Goal: Task Accomplishment & Management: Manage account settings

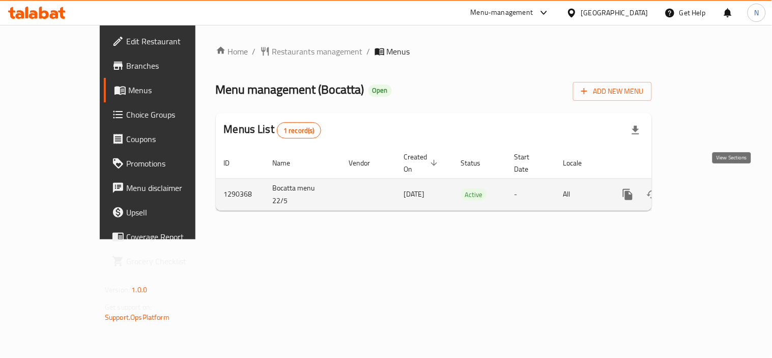
click at [708, 188] on icon "enhanced table" at bounding box center [701, 194] width 12 height 12
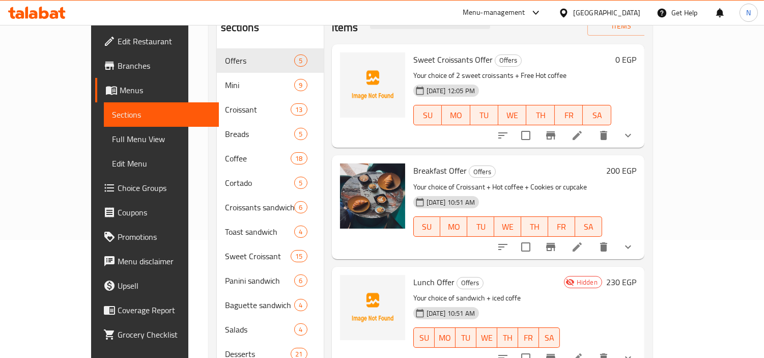
scroll to position [170, 0]
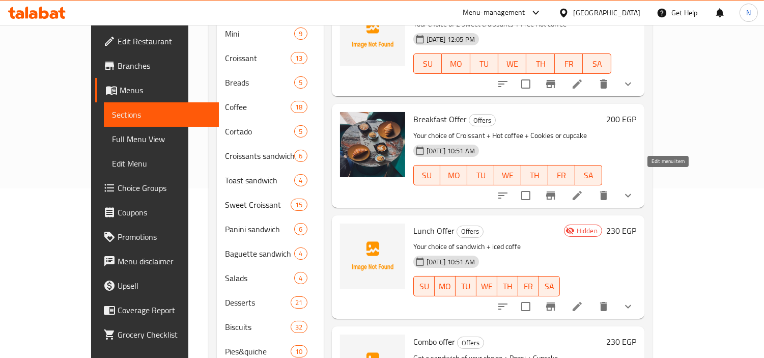
click at [583, 189] on icon at bounding box center [577, 195] width 12 height 12
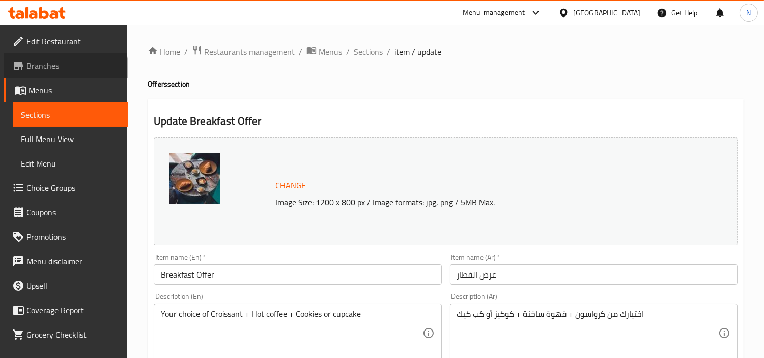
click at [65, 70] on span "Branches" at bounding box center [72, 66] width 93 height 12
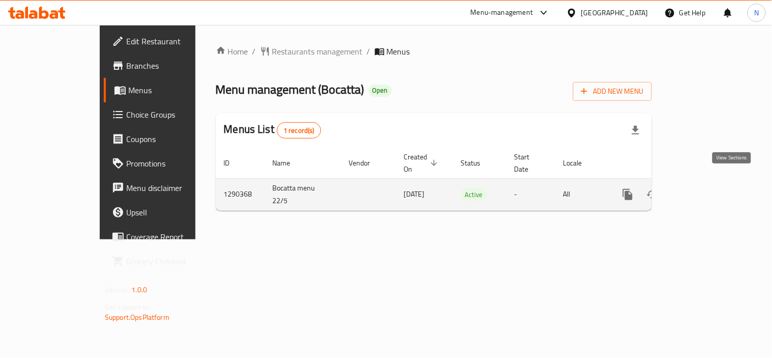
click at [708, 188] on icon "enhanced table" at bounding box center [701, 194] width 12 height 12
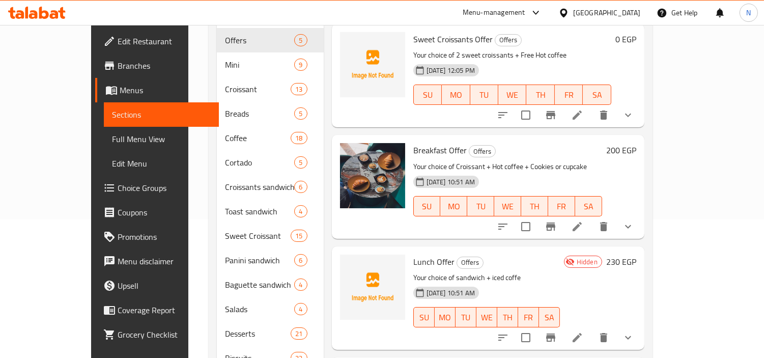
scroll to position [129, 0]
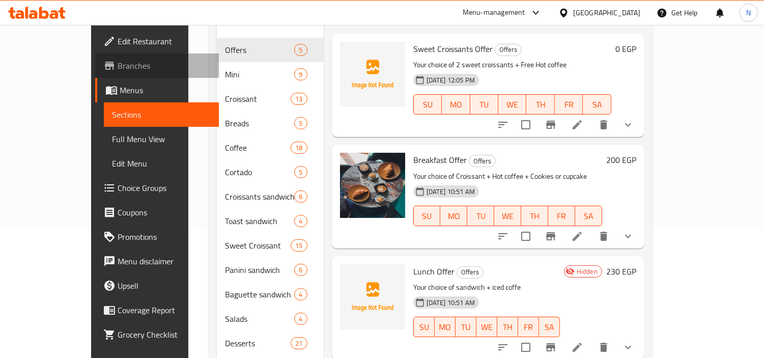
click at [118, 69] on span "Branches" at bounding box center [164, 66] width 93 height 12
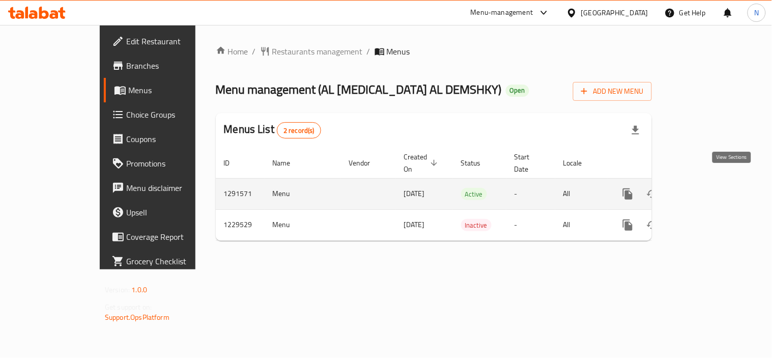
click at [708, 188] on icon "enhanced table" at bounding box center [701, 194] width 12 height 12
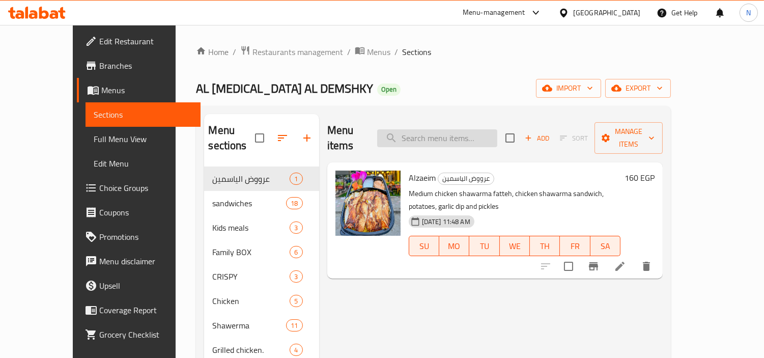
click at [492, 129] on input "search" at bounding box center [437, 138] width 120 height 18
paste input "الديناميت"
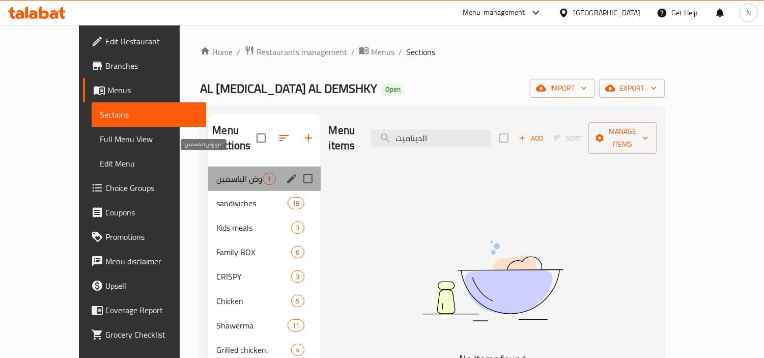
click at [216, 173] on span "عرووض الياسمين" at bounding box center [239, 179] width 46 height 12
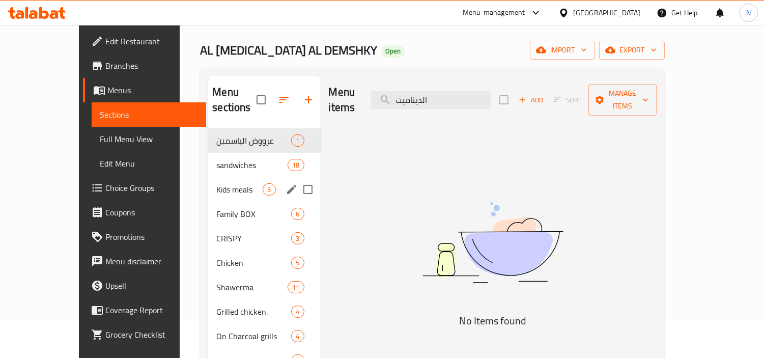
scroll to position [57, 0]
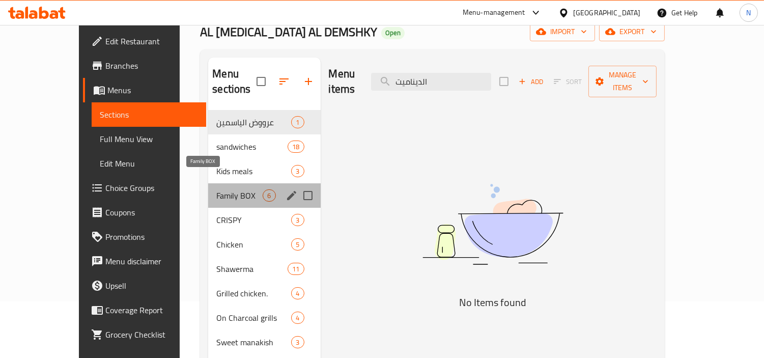
click at [216, 189] on span "Family BOX" at bounding box center [239, 195] width 46 height 12
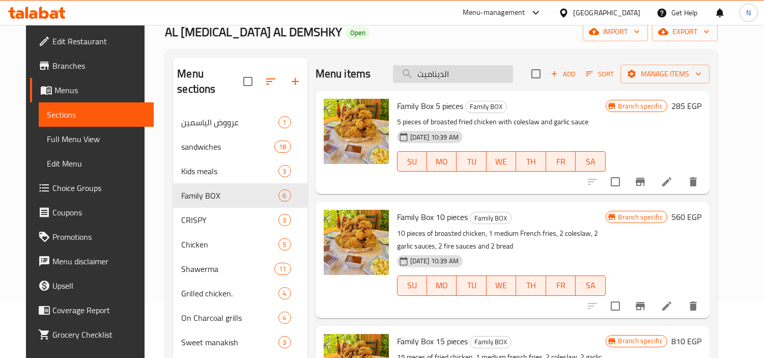
click at [460, 77] on input "الديناميت" at bounding box center [453, 74] width 120 height 18
paste input "موزريلا استيكس"
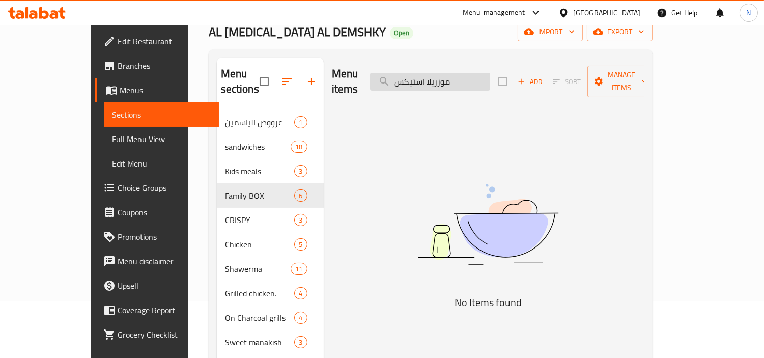
click at [443, 76] on input "موزريلا استيكس" at bounding box center [430, 82] width 120 height 18
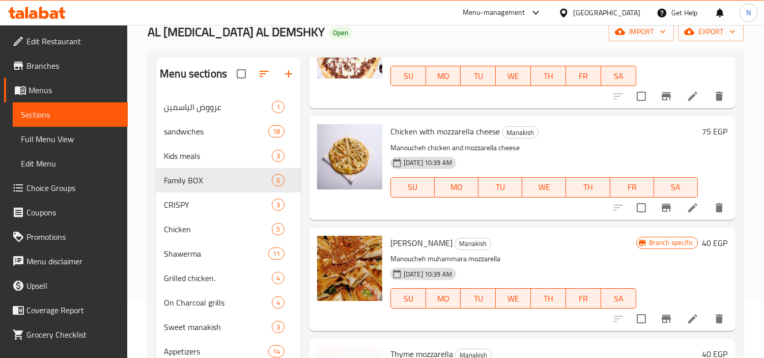
scroll to position [168, 0]
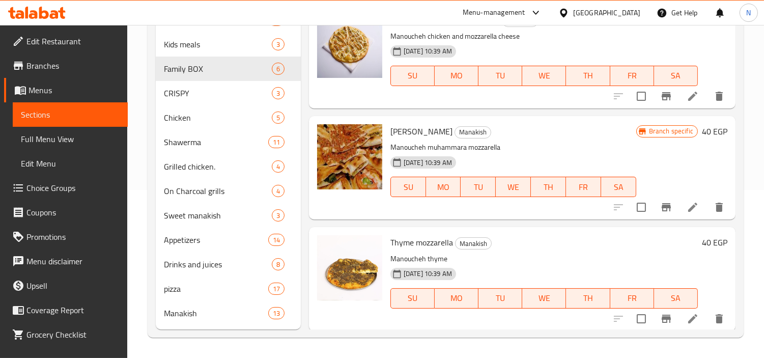
click at [437, 240] on span "Thyme mozzarella" at bounding box center [421, 242] width 63 height 15
copy h6 "mozzarella"
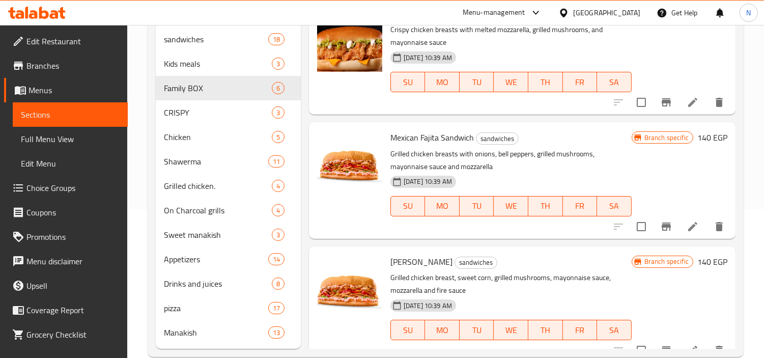
scroll to position [0, 0]
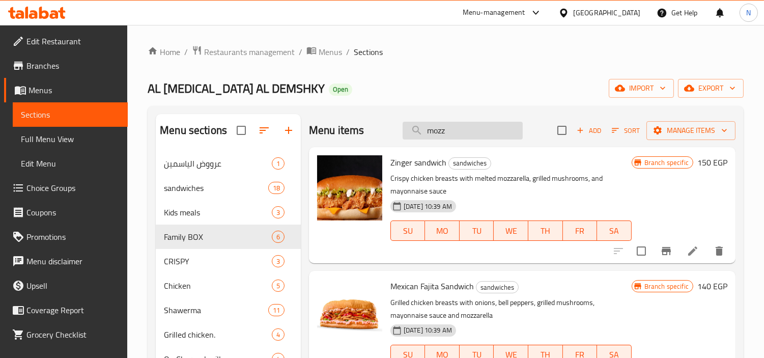
click at [474, 133] on input "mozz" at bounding box center [463, 131] width 120 height 18
paste input "arella"
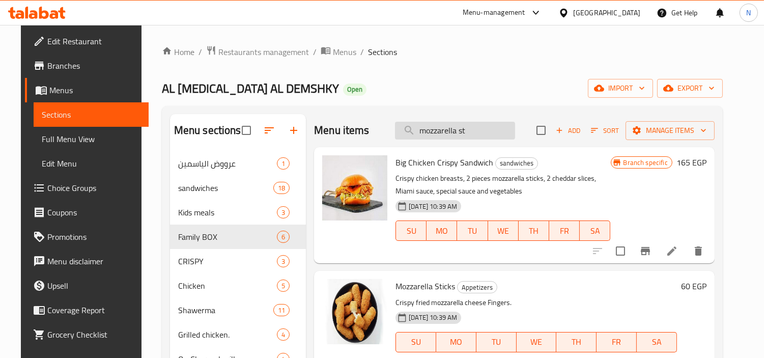
click at [457, 131] on input "mozzarella st" at bounding box center [455, 131] width 120 height 18
click at [457, 131] on input "r" at bounding box center [455, 131] width 120 height 18
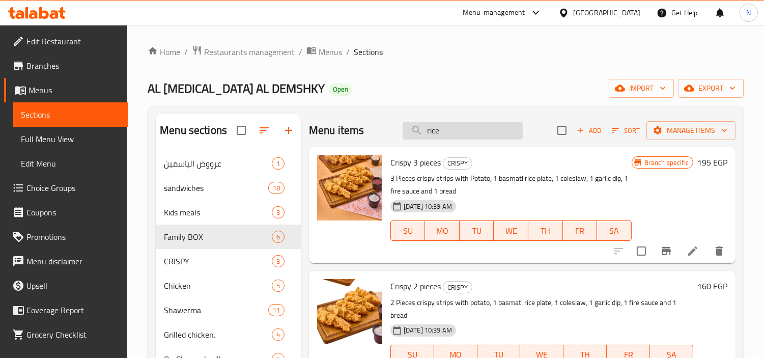
click at [462, 125] on input "rice" at bounding box center [463, 131] width 120 height 18
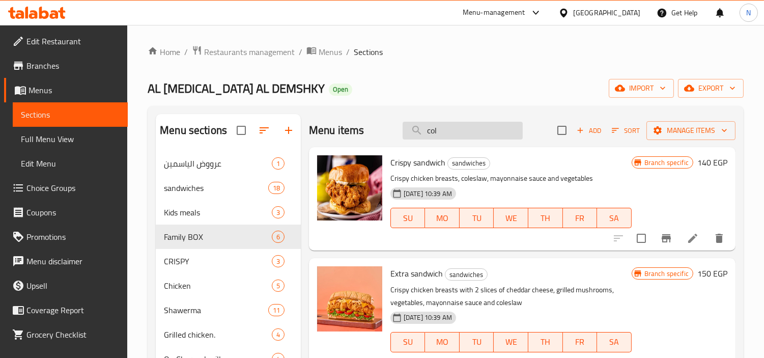
click at [465, 129] on input "col" at bounding box center [463, 131] width 120 height 18
click at [446, 126] on input "sauce" at bounding box center [463, 131] width 120 height 18
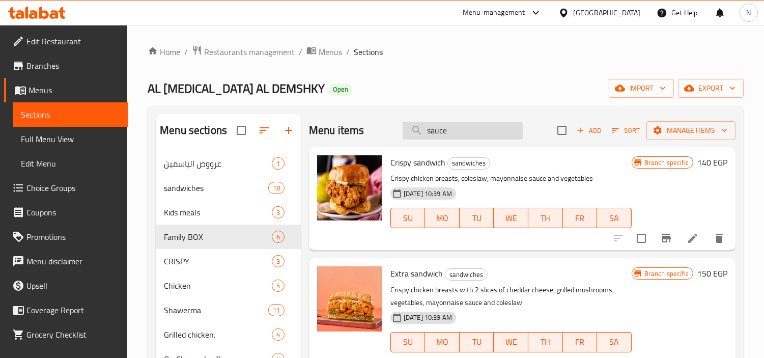
click at [446, 126] on input "sauce" at bounding box center [463, 131] width 120 height 18
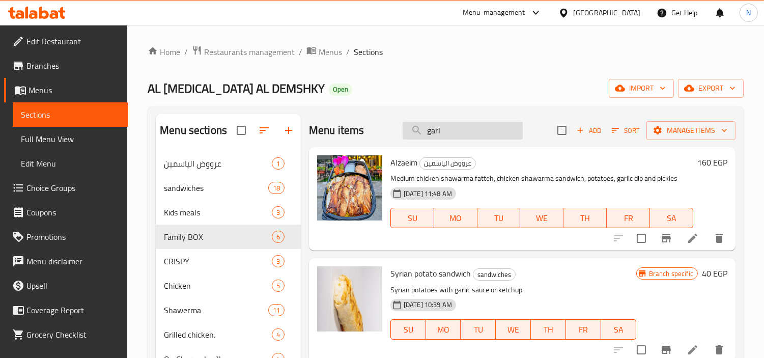
click at [460, 125] on input "garl" at bounding box center [463, 131] width 120 height 18
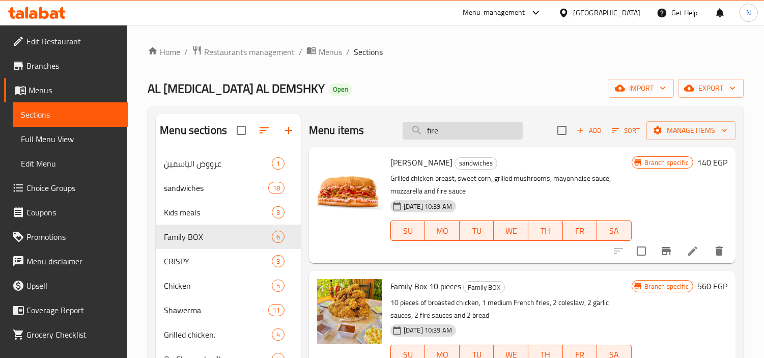
click at [467, 131] on input "fire" at bounding box center [463, 131] width 120 height 18
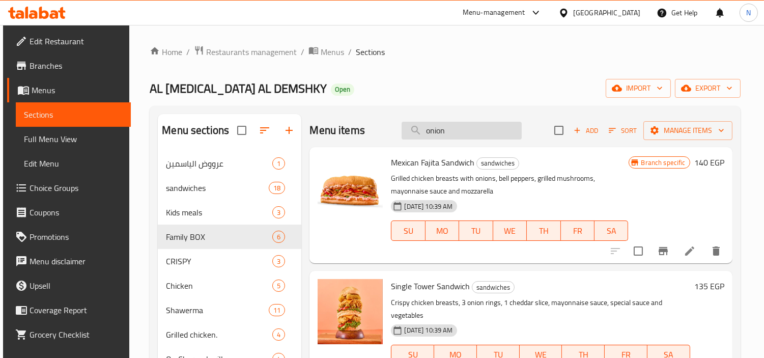
click at [472, 131] on input "onion" at bounding box center [462, 131] width 120 height 18
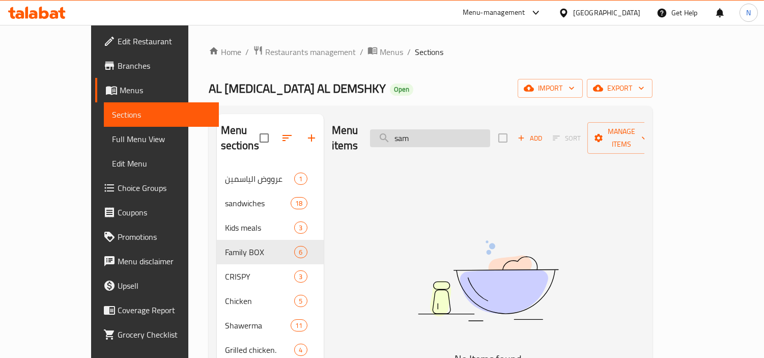
click at [471, 131] on input "sam" at bounding box center [430, 138] width 120 height 18
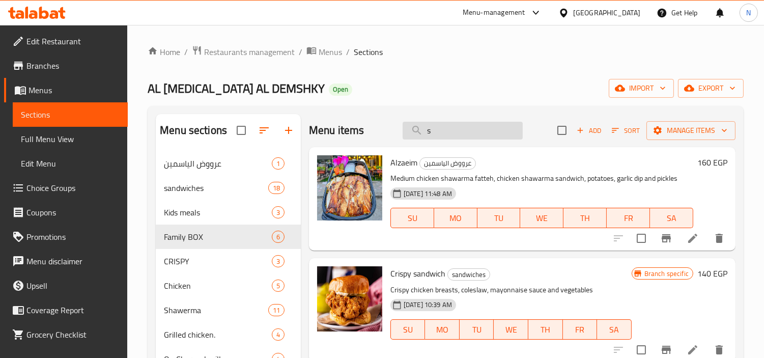
click at [480, 122] on input "s" at bounding box center [463, 131] width 120 height 18
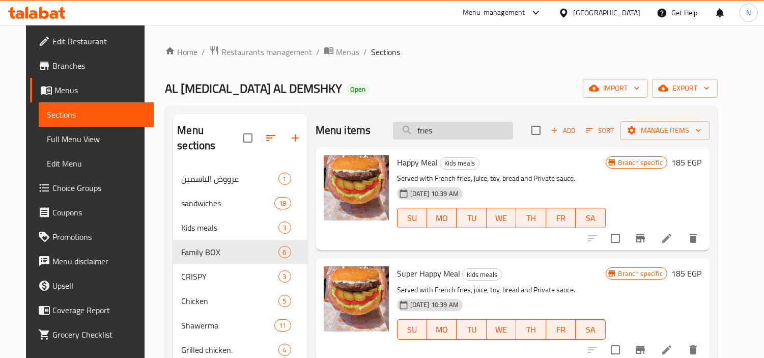
click at [456, 127] on input "fries" at bounding box center [453, 131] width 120 height 18
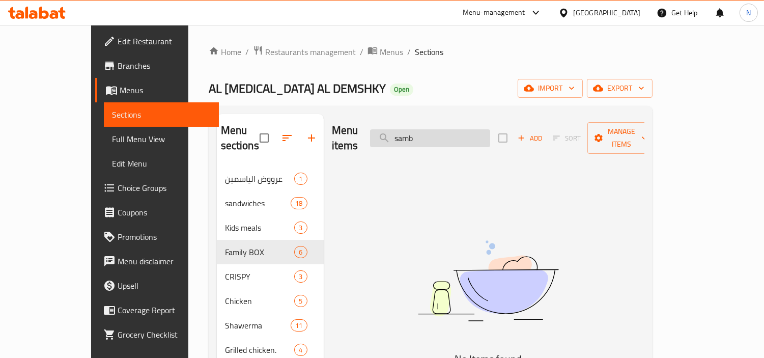
click at [490, 135] on input "samb" at bounding box center [430, 138] width 120 height 18
paste input "سمبوسك"
type input "سمبوسك"
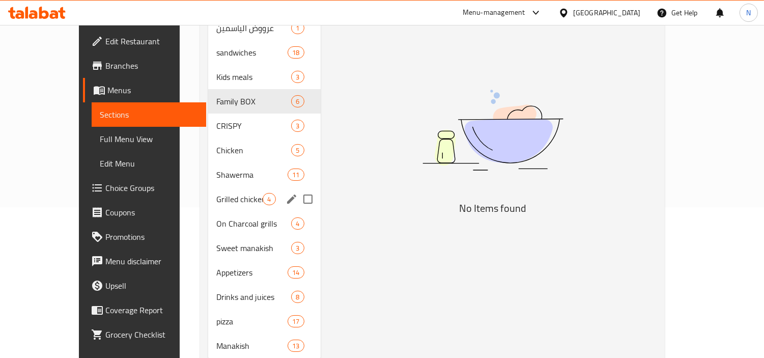
scroll to position [168, 0]
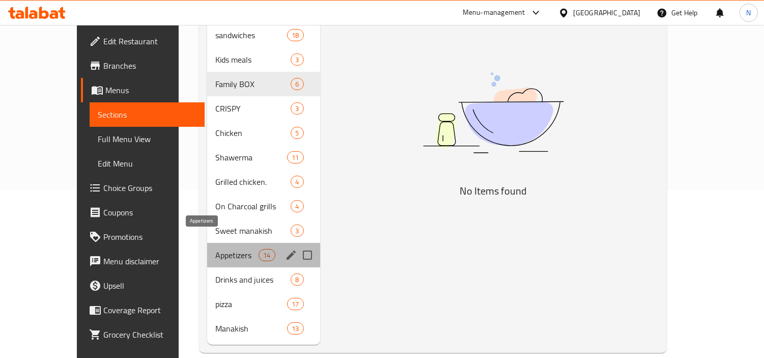
click at [215, 249] on span "Appetizers" at bounding box center [236, 255] width 43 height 12
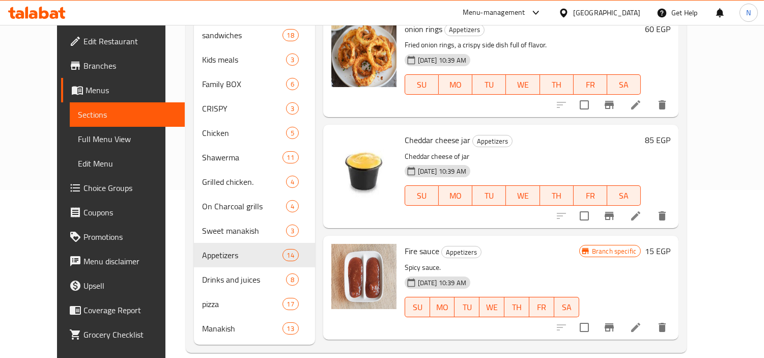
scroll to position [1212, 0]
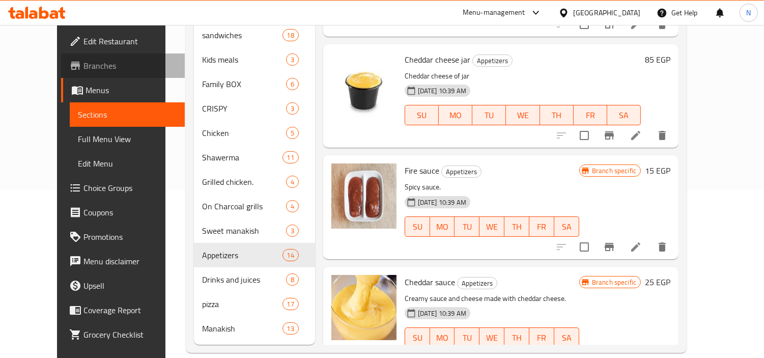
click at [83, 70] on span "Branches" at bounding box center [129, 66] width 93 height 12
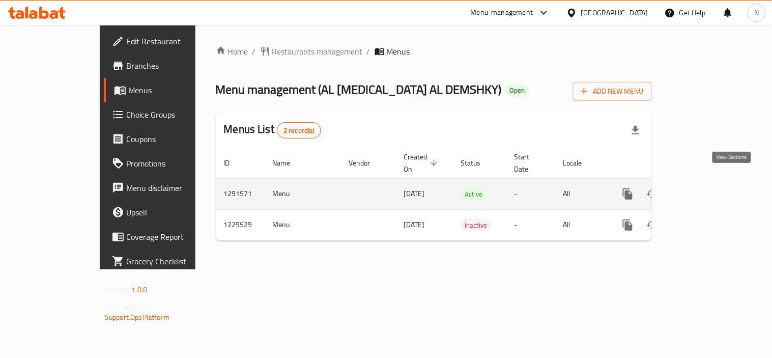
click at [714, 182] on link "enhanced table" at bounding box center [701, 194] width 24 height 24
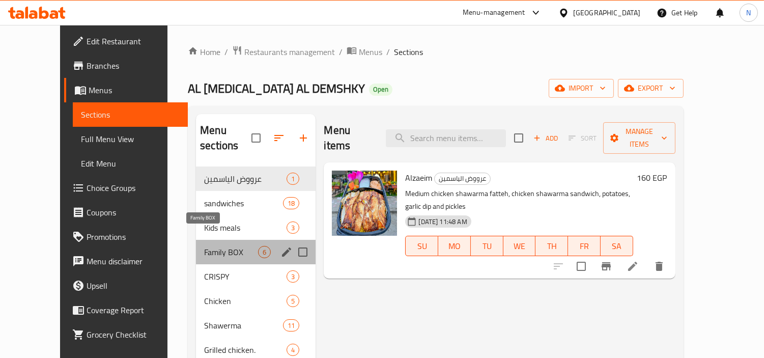
click at [212, 246] on span "Family BOX" at bounding box center [231, 252] width 54 height 12
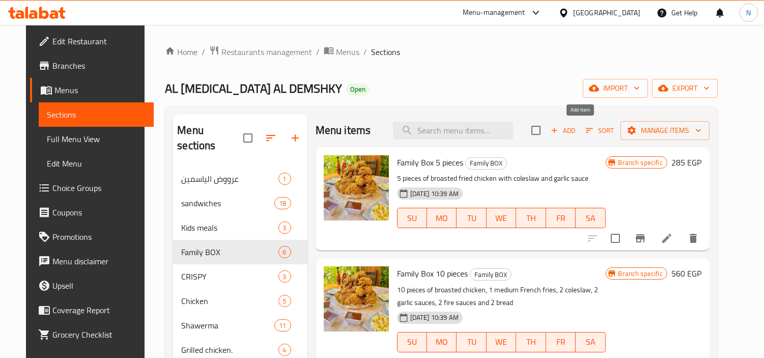
click at [577, 134] on span "Add" at bounding box center [562, 131] width 27 height 12
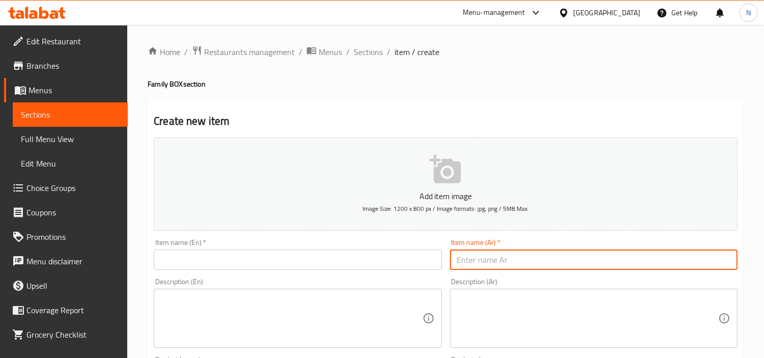
click at [528, 262] on input "text" at bounding box center [594, 259] width 288 height 20
paste input "الديناميت"
drag, startPoint x: 484, startPoint y: 265, endPoint x: 506, endPoint y: 261, distance: 22.7
click at [506, 261] on input "الديناميت" at bounding box center [594, 259] width 288 height 20
type input "ديناميت"
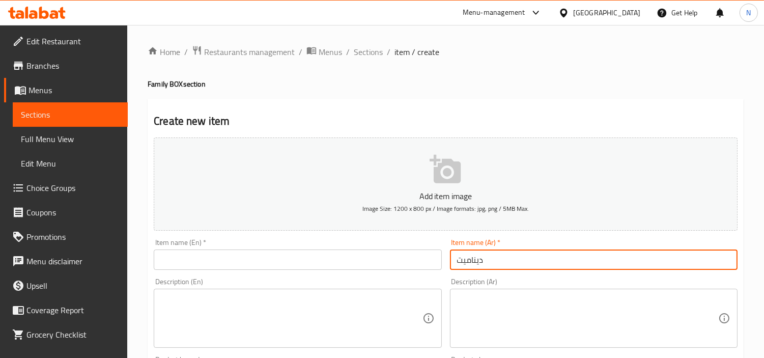
drag, startPoint x: 232, startPoint y: 265, endPoint x: 223, endPoint y: 256, distance: 13.0
click at [232, 265] on input "text" at bounding box center [298, 259] width 288 height 20
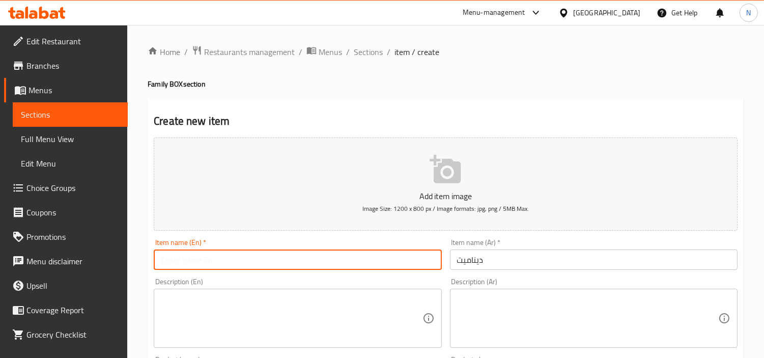
paste input "Dynamite"
type input "Dynamite"
click at [365, 54] on span "Sections" at bounding box center [368, 52] width 29 height 12
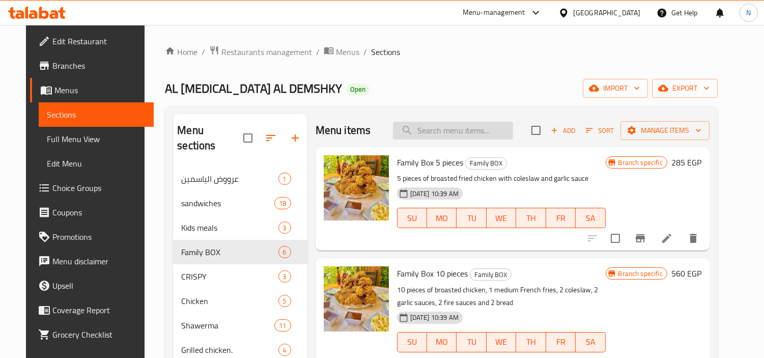
click at [441, 130] on input "search" at bounding box center [453, 131] width 120 height 18
paste input "نص كفته لحم"
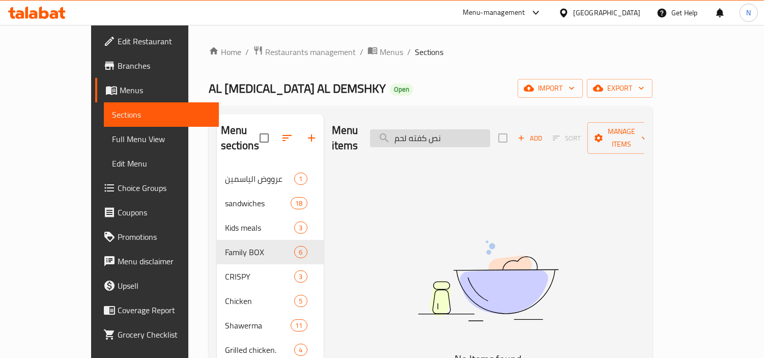
click at [461, 134] on input "نص كفته لحم" at bounding box center [430, 138] width 120 height 18
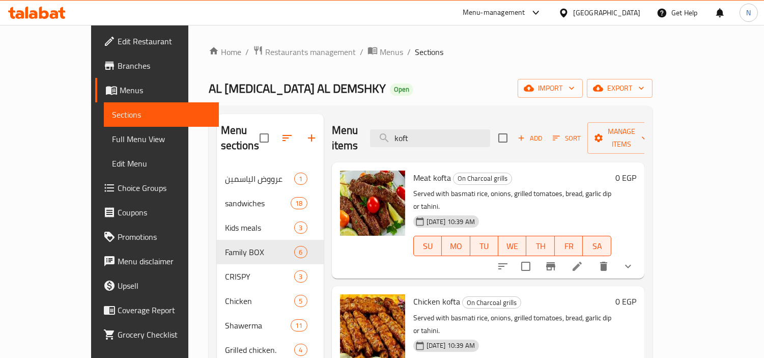
scroll to position [57, 0]
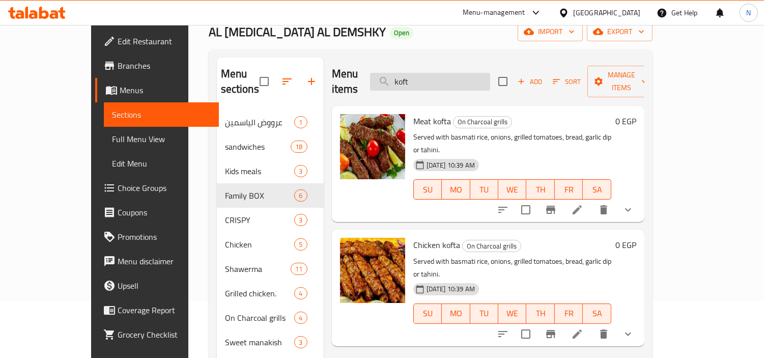
click at [490, 78] on input "koft" at bounding box center [430, 82] width 120 height 18
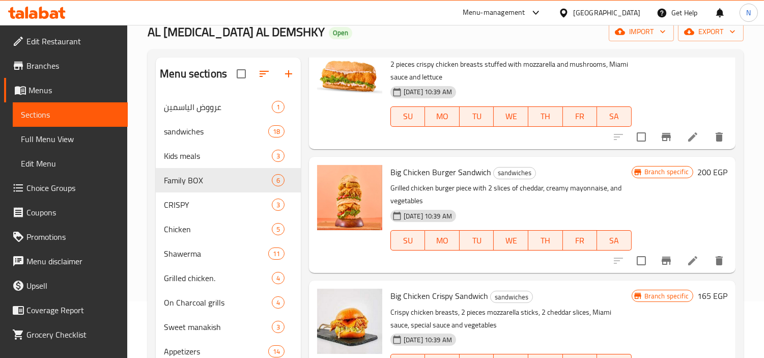
scroll to position [905, 0]
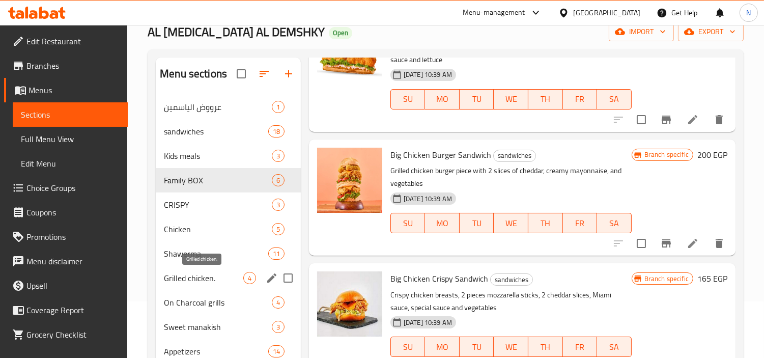
click at [208, 279] on span "Grilled chicken." at bounding box center [203, 278] width 79 height 12
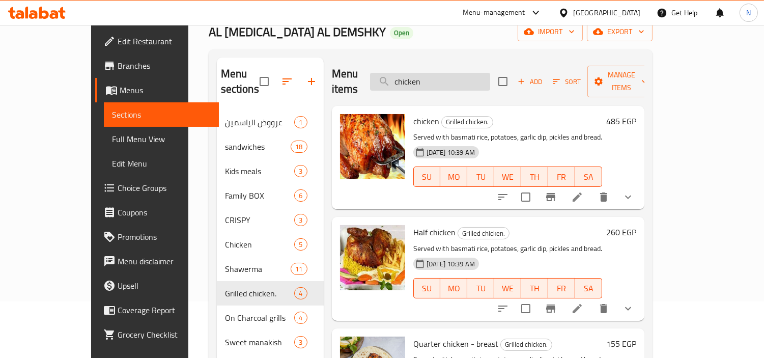
click at [470, 73] on input "chicken" at bounding box center [430, 82] width 120 height 18
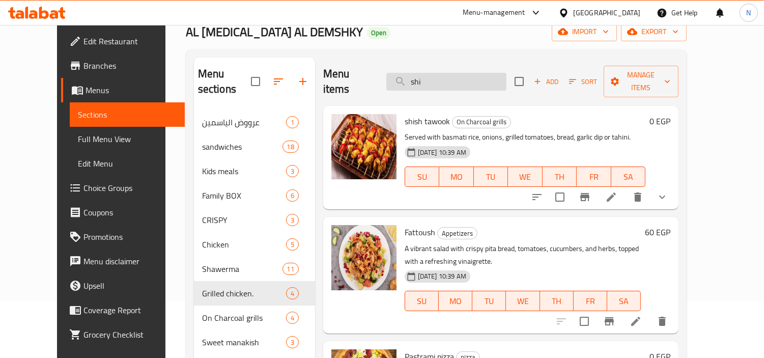
click at [456, 75] on input "shi" at bounding box center [446, 82] width 120 height 18
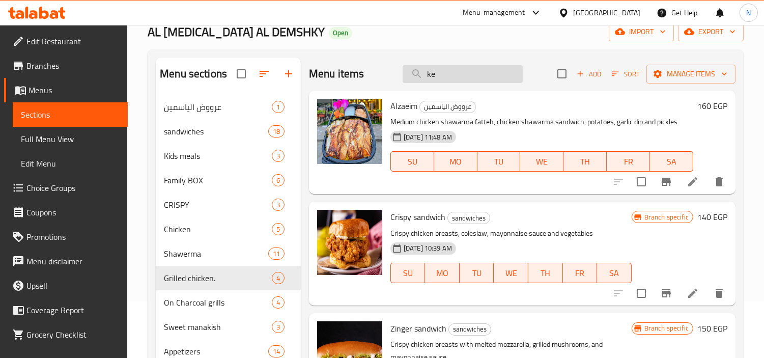
type input "keb"
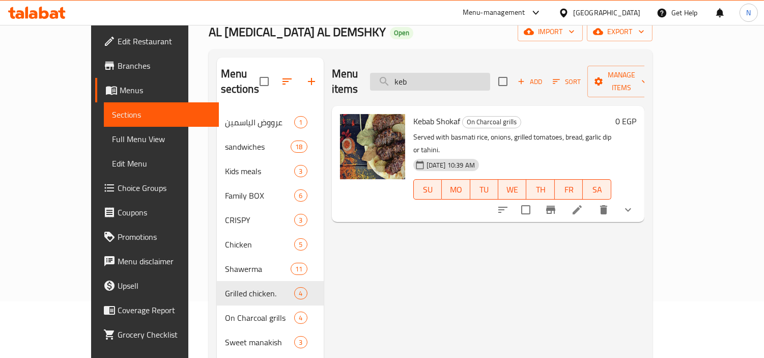
click at [462, 76] on input "keb" at bounding box center [430, 82] width 120 height 18
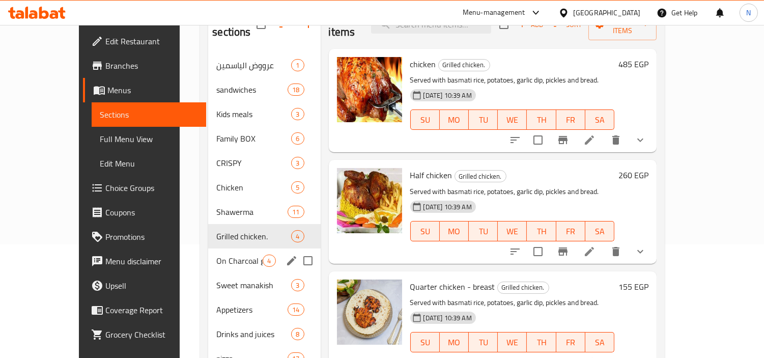
scroll to position [168, 0]
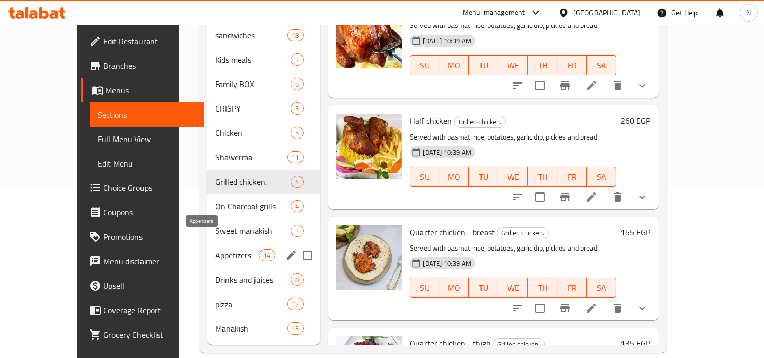
click at [220, 249] on span "Appetizers" at bounding box center [236, 255] width 43 height 12
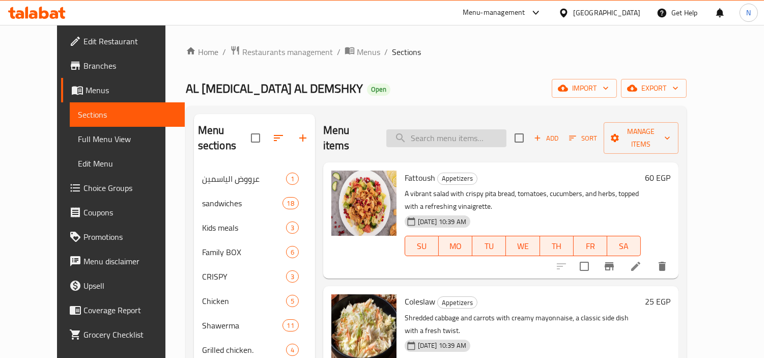
click at [472, 129] on input "search" at bounding box center [446, 138] width 120 height 18
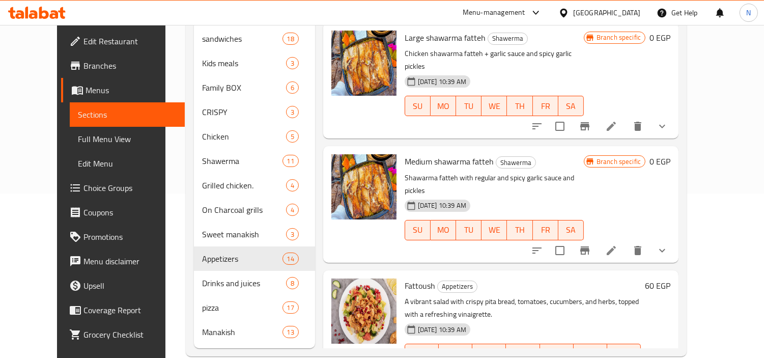
scroll to position [168, 0]
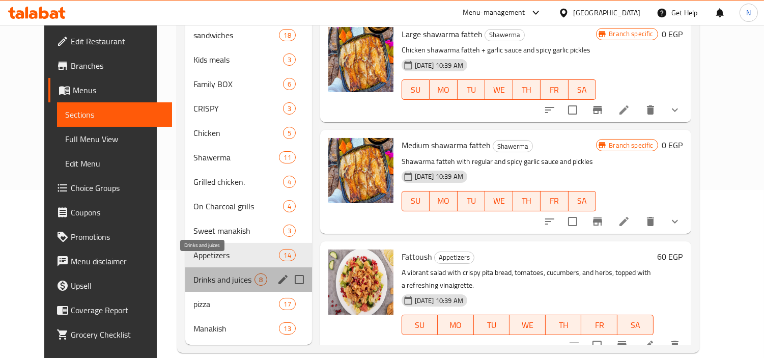
click at [236, 273] on span "Drinks and juices" at bounding box center [223, 279] width 61 height 12
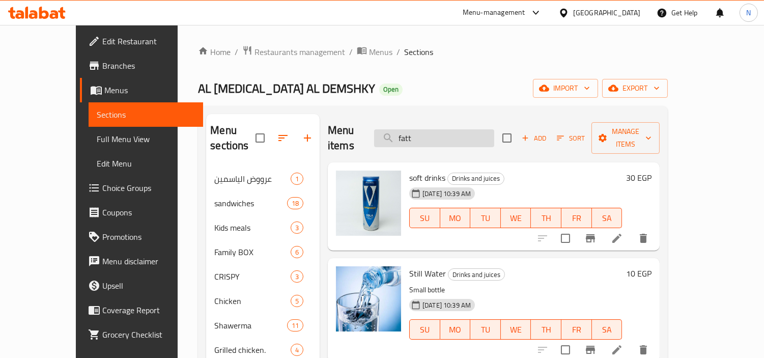
click at [460, 129] on input "fatt" at bounding box center [434, 138] width 120 height 18
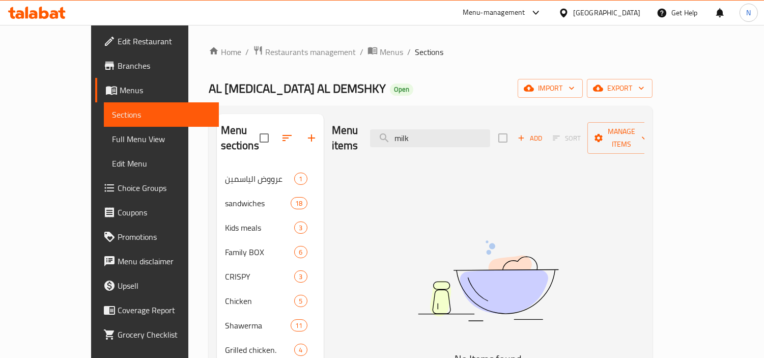
type input "milk"
click at [112, 141] on span "Full Menu View" at bounding box center [161, 139] width 99 height 12
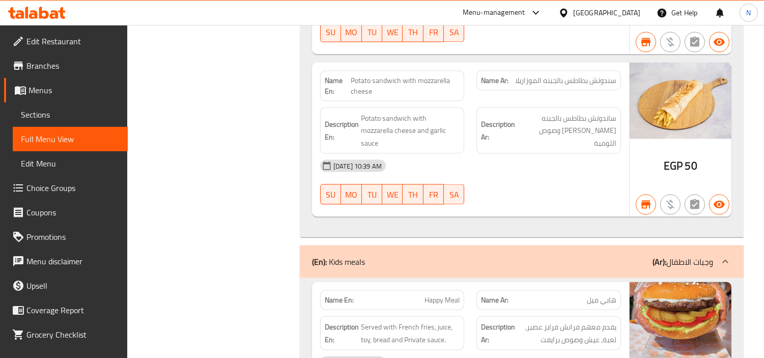
scroll to position [2997, 0]
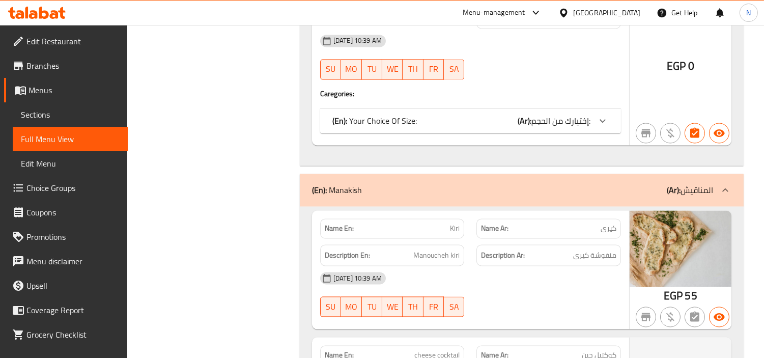
scroll to position [17335, 0]
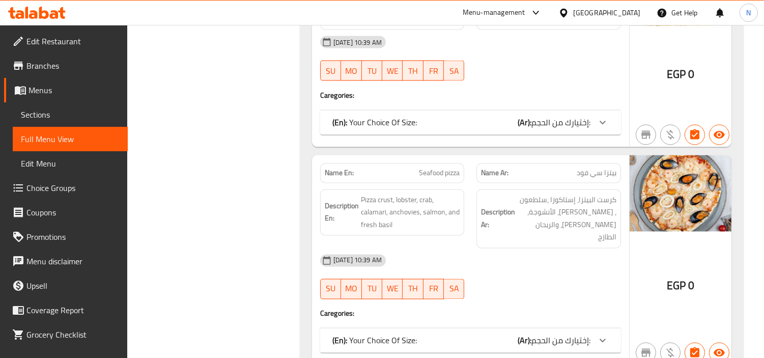
click at [71, 116] on span "Sections" at bounding box center [70, 114] width 99 height 12
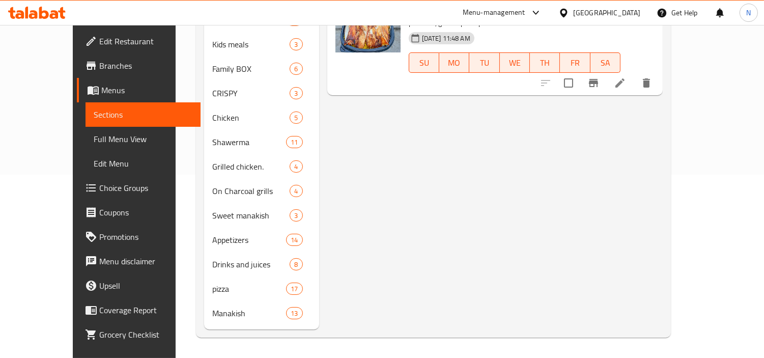
scroll to position [143, 0]
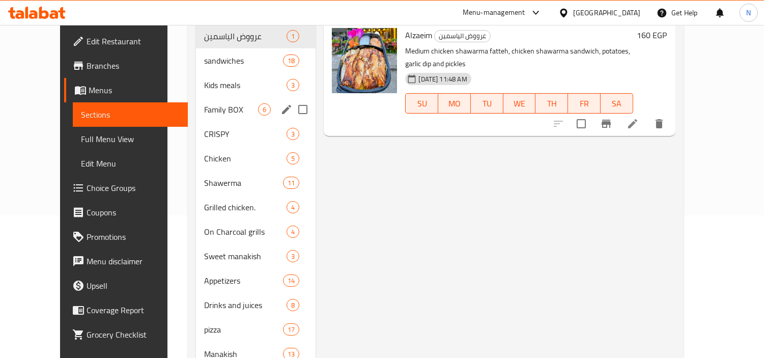
click at [219, 103] on span "Family BOX" at bounding box center [231, 109] width 54 height 12
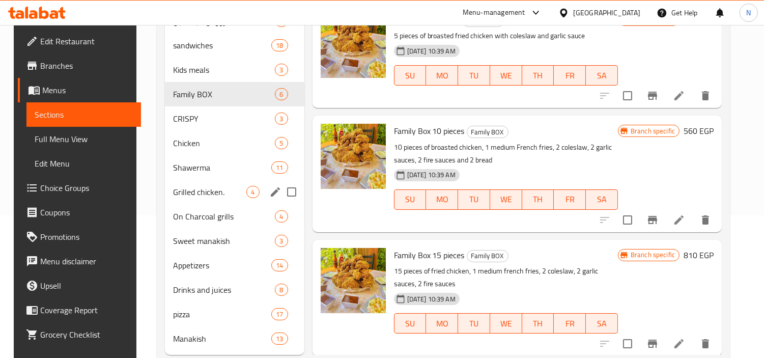
click at [218, 192] on span "Grilled chicken." at bounding box center [209, 192] width 73 height 12
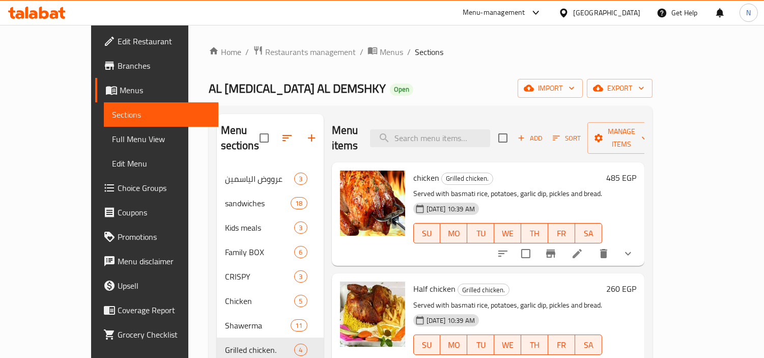
click at [544, 132] on span "Add" at bounding box center [529, 138] width 27 height 12
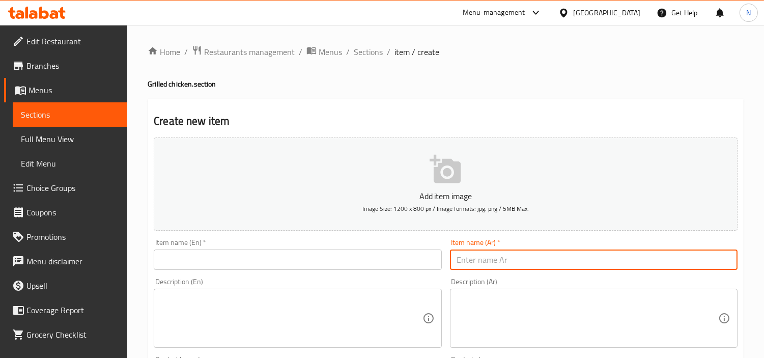
click at [511, 265] on input "text" at bounding box center [594, 259] width 288 height 20
paste input "الصاروخ"
type input "الصاروخ"
click at [359, 251] on input "text" at bounding box center [298, 259] width 288 height 20
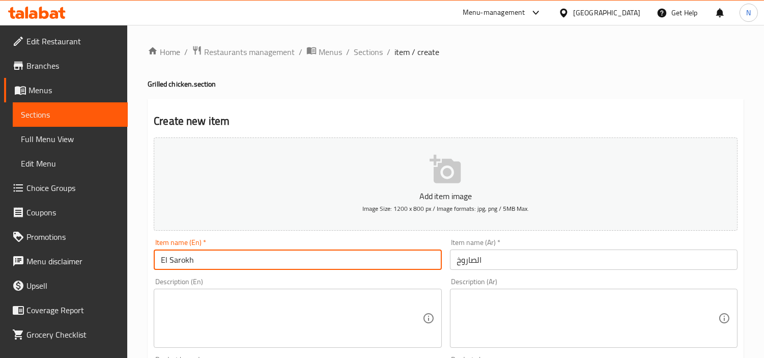
type input "El Sarokh"
click at [566, 329] on textarea at bounding box center [587, 318] width 261 height 48
paste textarea "نص كفته لحم + نص فرخه فحم + نص شيش فحم + 2 كبة مشويه + طبق فتوش + لتر لبن عيران…"
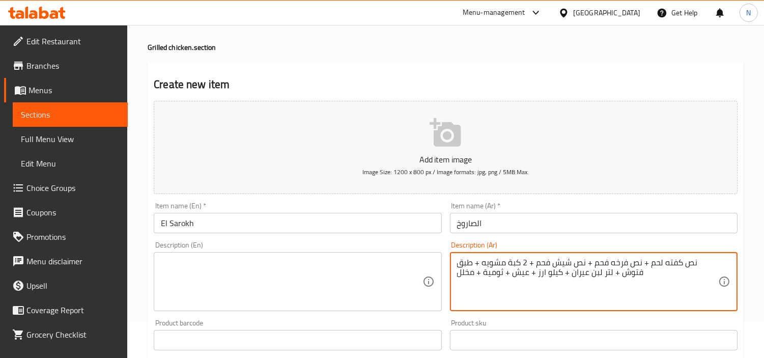
scroll to position [57, 0]
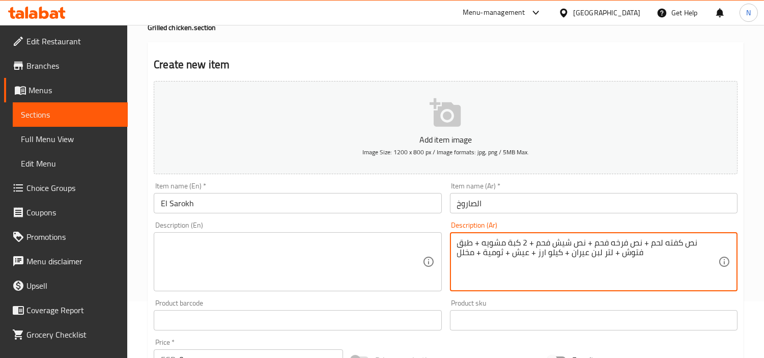
drag, startPoint x: 643, startPoint y: 246, endPoint x: 648, endPoint y: 244, distance: 5.3
click at [648, 244] on textarea "نص كفته لحم + نص فرخه فحم + نص شيش فحم + 2 كبة مشويه + طبق فتوش + لتر لبن عيران…" at bounding box center [587, 262] width 261 height 48
click at [608, 245] on textarea "نص كفته لحم نص فرخه فحم + نص شيش فحم + 2 كبة مشويه + طبق فتوش + لتر لبن عيران +…" at bounding box center [587, 262] width 261 height 48
click at [667, 243] on textarea "نص كفته لحم نص فرخه فحم + نص شيش فحم + 2 كبة مشويه + طبق فتوش + لتر لبن عيران +…" at bounding box center [587, 262] width 261 height 48
drag, startPoint x: 612, startPoint y: 243, endPoint x: 617, endPoint y: 243, distance: 5.1
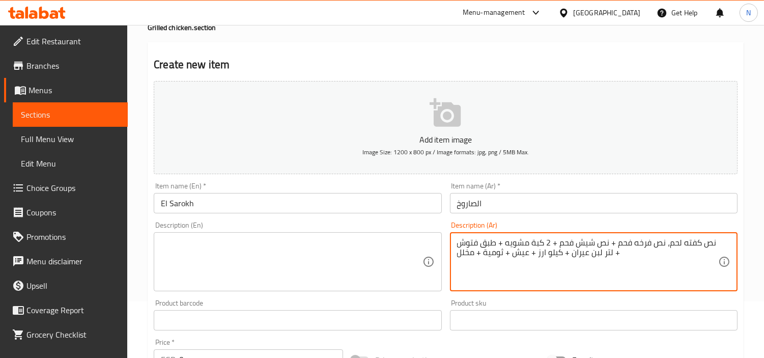
click at [617, 243] on textarea "نص كفته لحم، نص فرخه فحم + نص شيش فحم + 2 كبة مشويه + طبق فتوش + لتر لبن عيران …" at bounding box center [587, 262] width 261 height 48
drag, startPoint x: 558, startPoint y: 243, endPoint x: 565, endPoint y: 243, distance: 6.6
click at [565, 243] on textarea "نص كفته لحم، نص فرخه فحم، نص شيش فحم + 2 كبة مشويه + طبق فتوش + لتر لبن عيران +…" at bounding box center [587, 262] width 261 height 48
drag, startPoint x: 506, startPoint y: 246, endPoint x: 511, endPoint y: 243, distance: 5.7
click at [511, 243] on textarea "نص كفته لحم، نص فرخه فحم، نص شيش فحم، 2 كبة مشويه + طبق فتوش + لتر لبن عيران + …" at bounding box center [587, 262] width 261 height 48
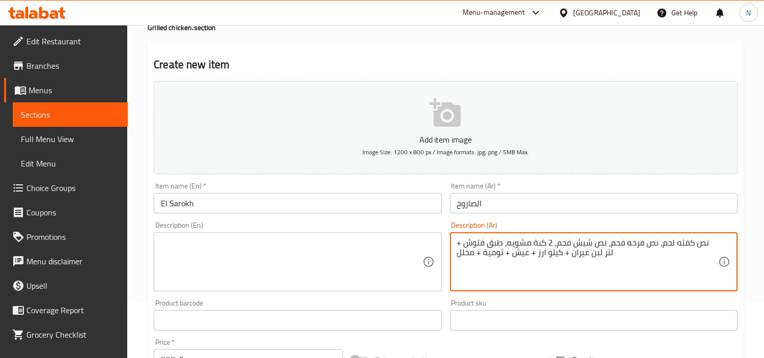
drag, startPoint x: 468, startPoint y: 245, endPoint x: 474, endPoint y: 245, distance: 5.6
click at [474, 245] on textarea "نص كفته لحم، نص فرخه فحم، نص شيش فحم، 2 كبة مشويه، طبق فتوش + لتر لبن عيران + ك…" at bounding box center [587, 262] width 261 height 48
drag, startPoint x: 564, startPoint y: 257, endPoint x: 570, endPoint y: 255, distance: 6.3
click at [570, 255] on textarea "نص كفته لحم، نص فرخه فحم، نص شيش فحم، 2 كبة مشويه، طبق فتوش، لتر لبن عيران + كي…" at bounding box center [587, 262] width 261 height 48
drag, startPoint x: 530, startPoint y: 253, endPoint x: 538, endPoint y: 252, distance: 7.7
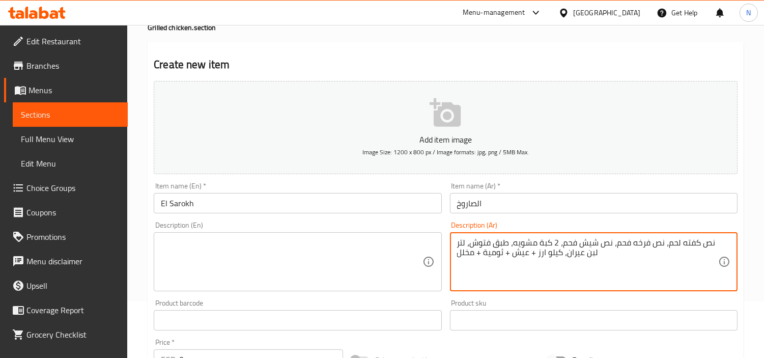
click at [538, 252] on textarea "نص كفته لحم، نص فرخه فحم، نص شيش فحم، 2 كبة مشويه، طبق فتوش، لتر لبن عيران، كيل…" at bounding box center [587, 262] width 261 height 48
click at [511, 250] on textarea "نص كفته لحم، نص فرخه فحم، نص شيش فحم، 2 كبة مشويه، طبق فتوش، لتر لبن عيران، كيل…" at bounding box center [587, 262] width 261 height 48
click at [482, 255] on textarea "نص كفته لحم، نص فرخه فحم، نص شيش فحم، 2 كبة مشويه، طبق فتوش، لتر لبن عيران، كيل…" at bounding box center [587, 262] width 261 height 48
click at [479, 256] on textarea "نص كفته لحم، نص فرخه فحم، نص شيش فحم، 2 كبة مشويه، طبق فتوش، لتر لبن عيران، كيل…" at bounding box center [587, 262] width 261 height 48
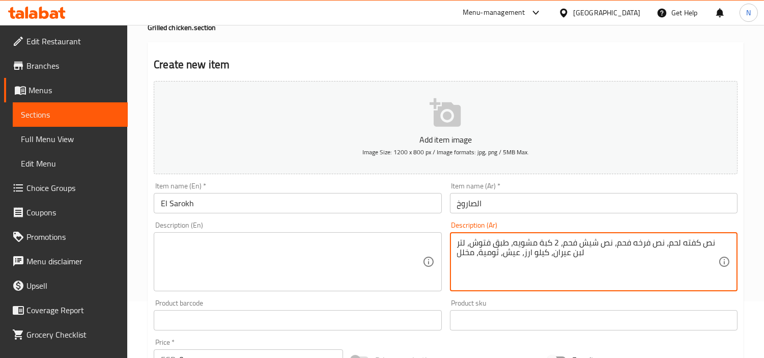
click at [479, 256] on textarea "نص كفته لحم، نص فرخه فحم، نص شيش فحم، 2 كبة مشويه، طبق فتوش، لتر لبن عيران، كيل…" at bounding box center [587, 262] width 261 height 48
type textarea "نص كفته لحم، نص فرخه فحم، نص شيش فحم، 2 كبة مشويه، طبق فتوش، لتر لبن عيران، كيل…"
click at [350, 269] on textarea at bounding box center [291, 262] width 261 height 48
paste textarea "Half a meat kofta, half a charcoal chicken, half a charcoal shish, 2 grilled ki…"
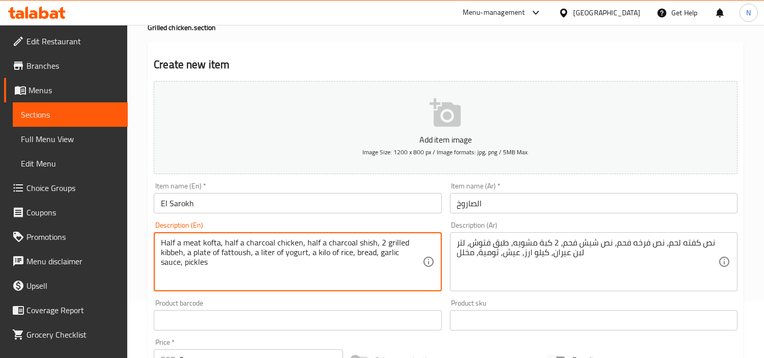
click at [293, 255] on textarea "Half a meat kofta, half a charcoal chicken, half a charcoal shish, 2 grilled ki…" at bounding box center [291, 262] width 261 height 48
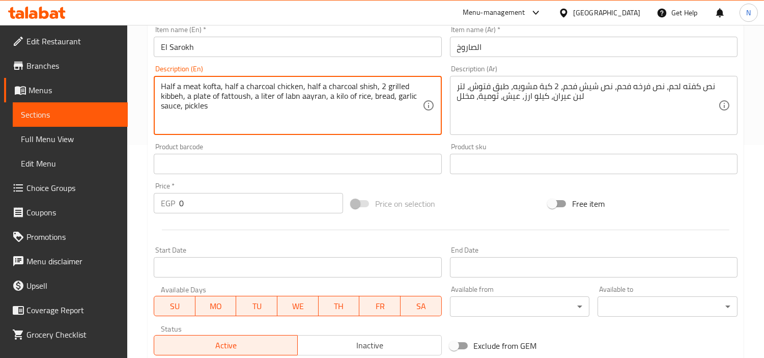
scroll to position [226, 0]
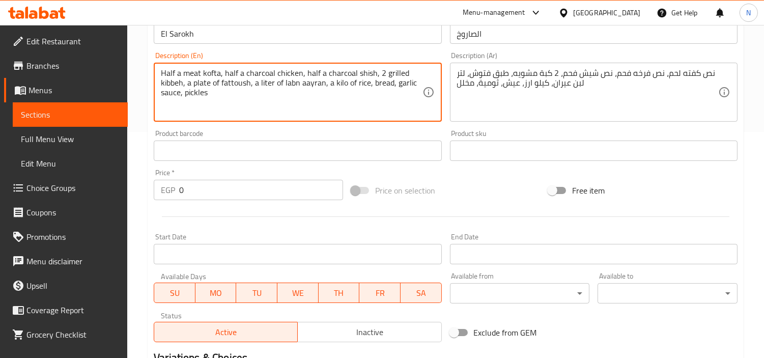
type textarea "Half a meat kofta, half a charcoal chicken, half a charcoal shish, 2 grilled ki…"
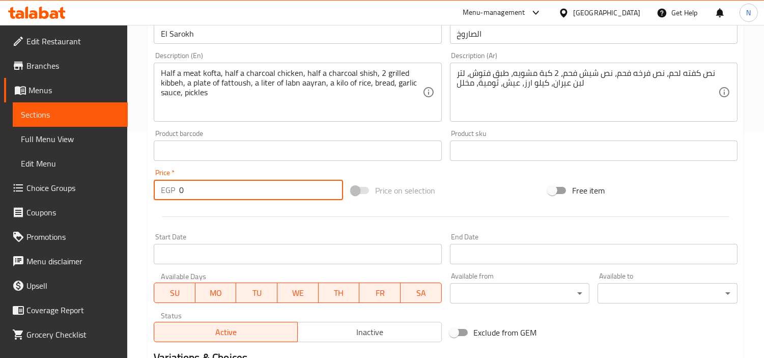
click at [219, 189] on input "0" at bounding box center [261, 190] width 164 height 20
paste input "112"
type input "1120"
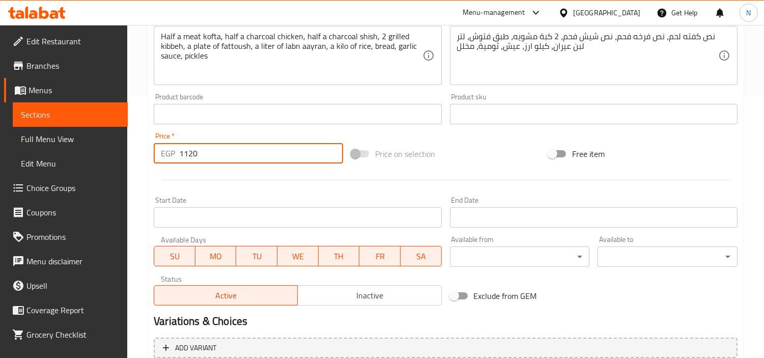
scroll to position [283, 0]
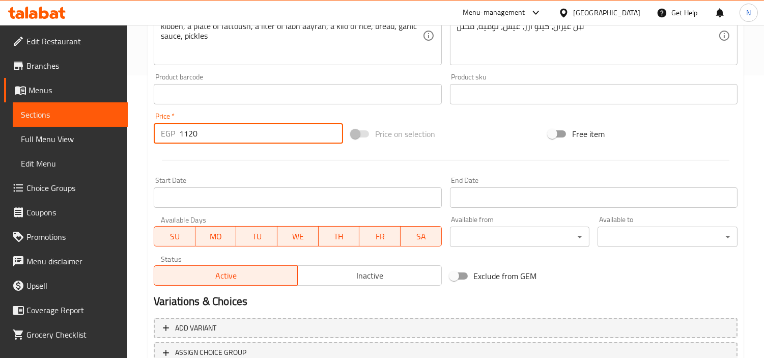
click at [258, 199] on input "Start Date" at bounding box center [298, 197] width 288 height 20
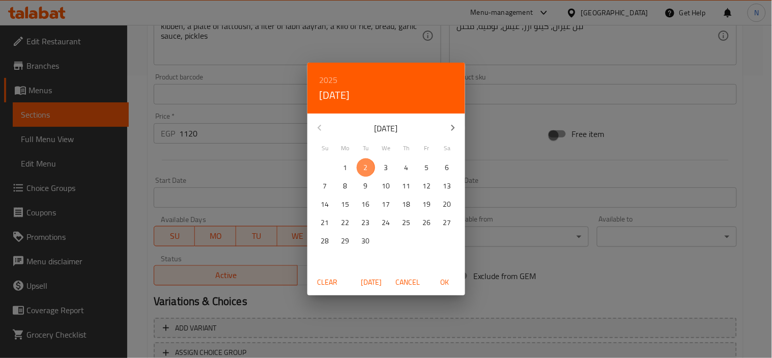
click at [366, 167] on p "2" at bounding box center [366, 167] width 4 height 13
click at [445, 276] on span "OK" at bounding box center [445, 282] width 24 height 13
type input "[DATE]"
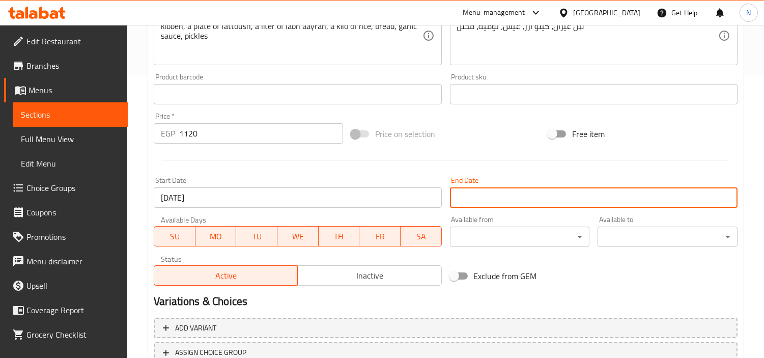
click at [491, 190] on input "Start Date" at bounding box center [594, 197] width 288 height 20
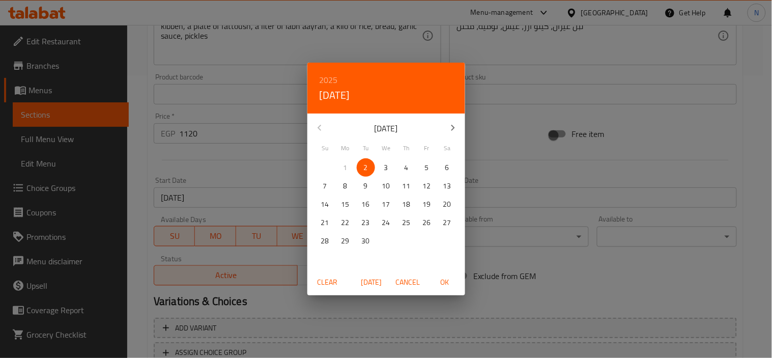
click at [453, 129] on icon "button" at bounding box center [453, 128] width 4 height 6
click at [388, 245] on p "31" at bounding box center [386, 241] width 8 height 13
click at [449, 289] on button "OK" at bounding box center [445, 282] width 33 height 19
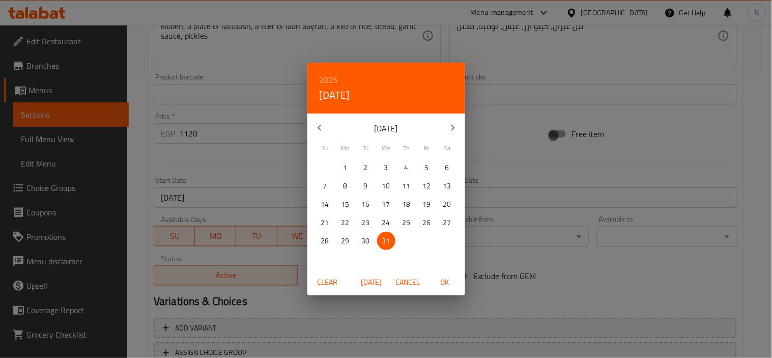
type input "[DATE]"
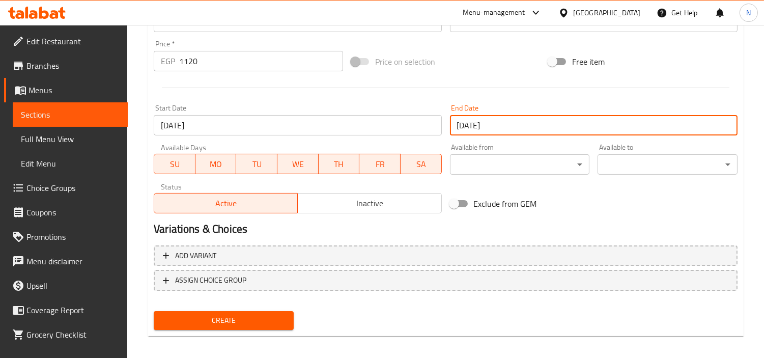
scroll to position [359, 0]
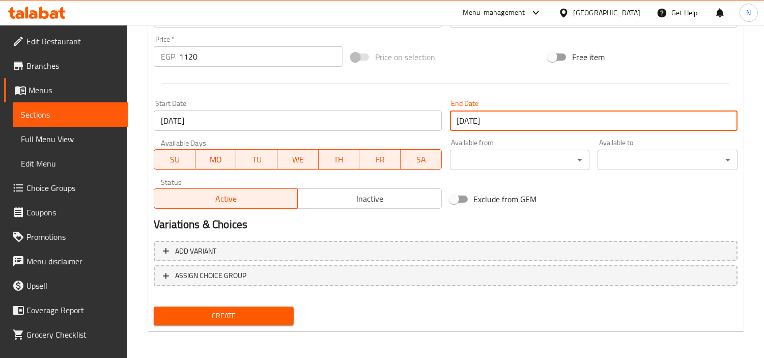
click at [348, 200] on span "Inactive" at bounding box center [369, 198] width 135 height 15
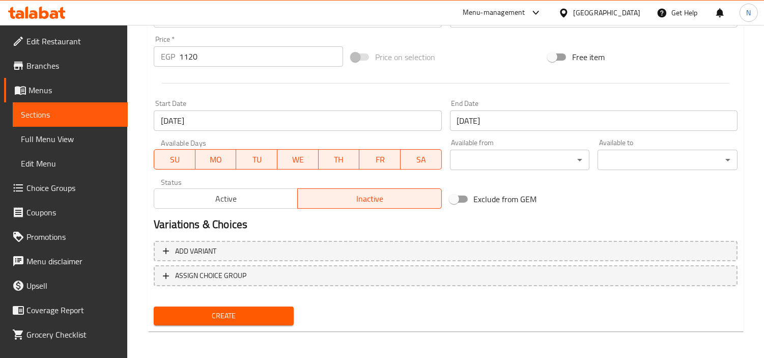
click at [257, 314] on span "Create" at bounding box center [224, 316] width 124 height 13
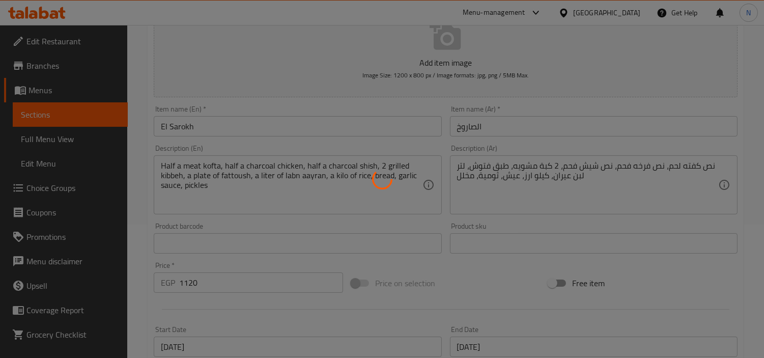
type input "0"
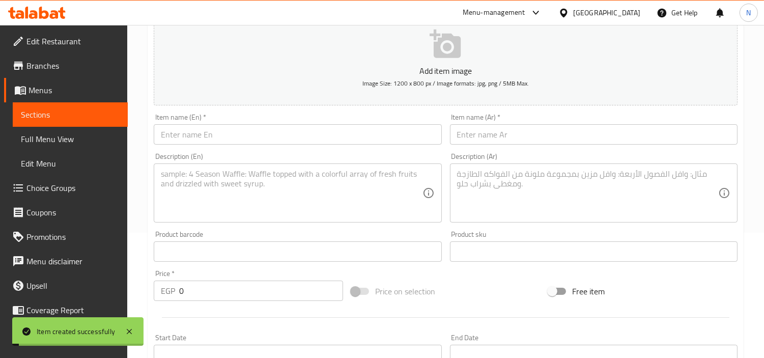
scroll to position [0, 0]
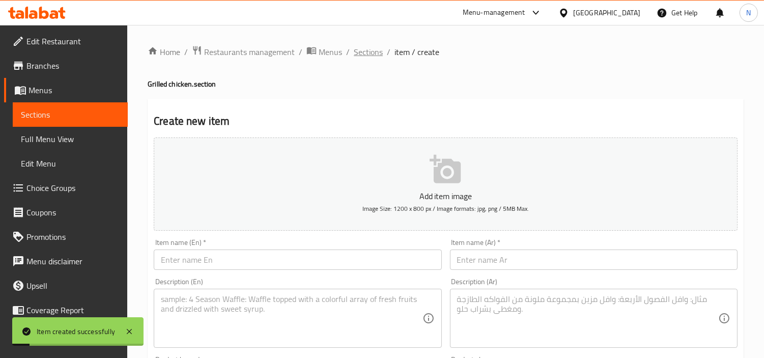
click at [363, 52] on span "Sections" at bounding box center [368, 52] width 29 height 12
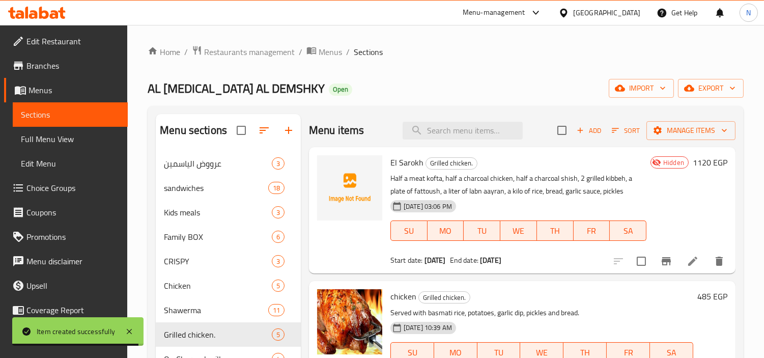
click at [57, 66] on span "Branches" at bounding box center [72, 66] width 93 height 12
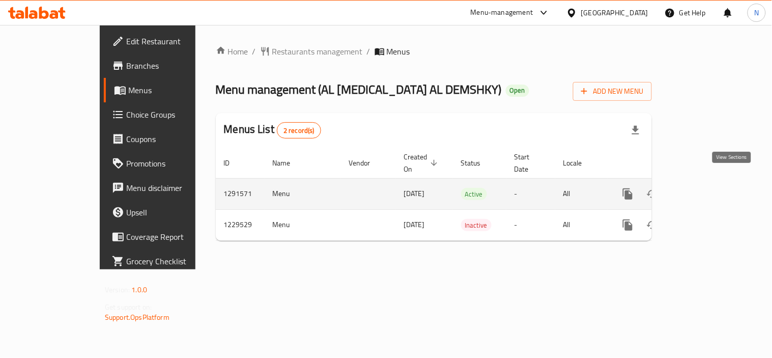
click at [706, 189] on icon "enhanced table" at bounding box center [701, 193] width 9 height 9
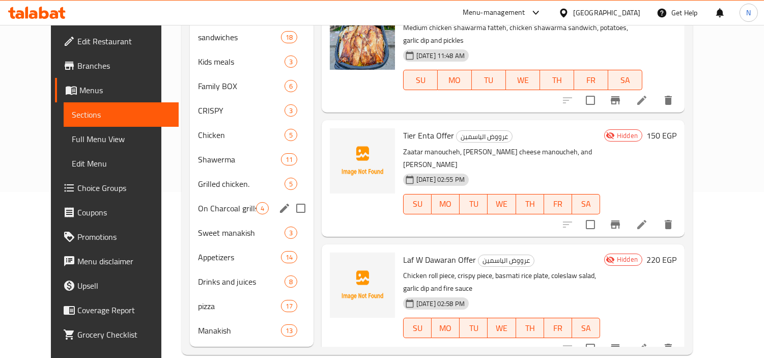
scroll to position [168, 0]
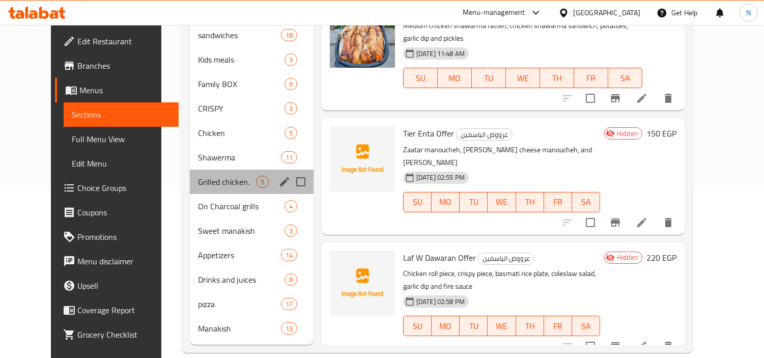
click at [212, 173] on div "Grilled chicken. 5" at bounding box center [252, 182] width 124 height 24
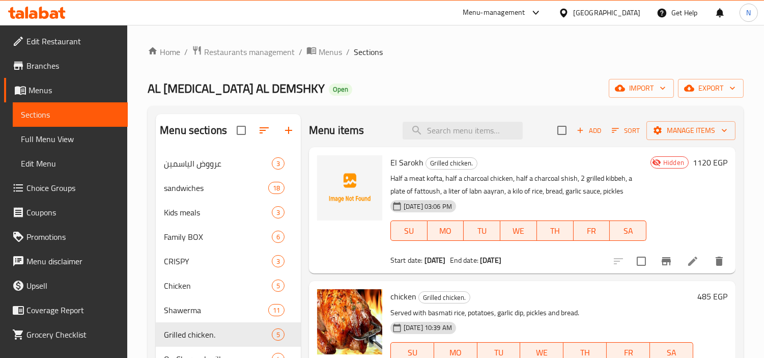
click at [411, 163] on span "El Sarokh" at bounding box center [406, 162] width 33 height 15
copy h6 "El Sarokh"
click at [687, 264] on icon at bounding box center [693, 261] width 12 height 12
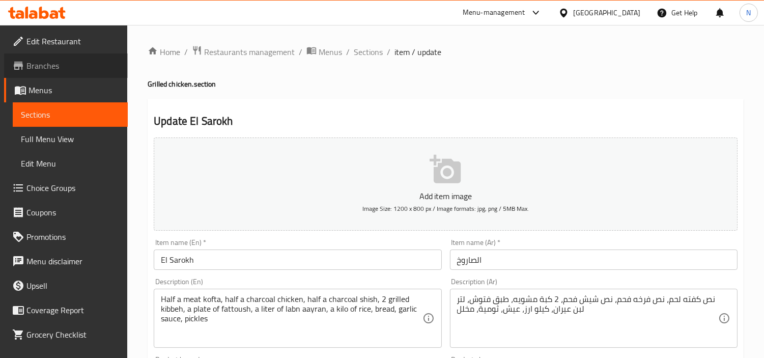
click at [82, 67] on span "Branches" at bounding box center [72, 66] width 93 height 12
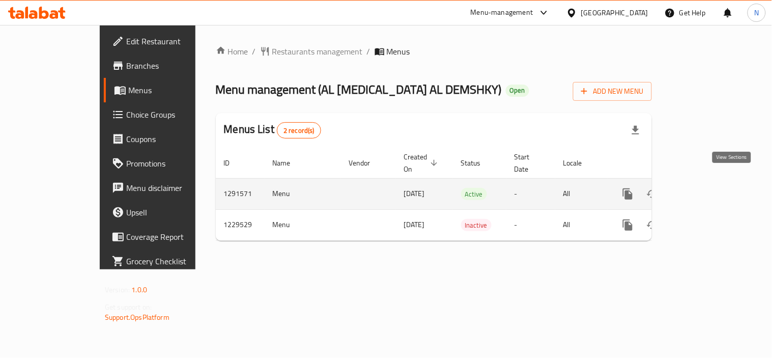
click at [708, 188] on icon "enhanced table" at bounding box center [701, 194] width 12 height 12
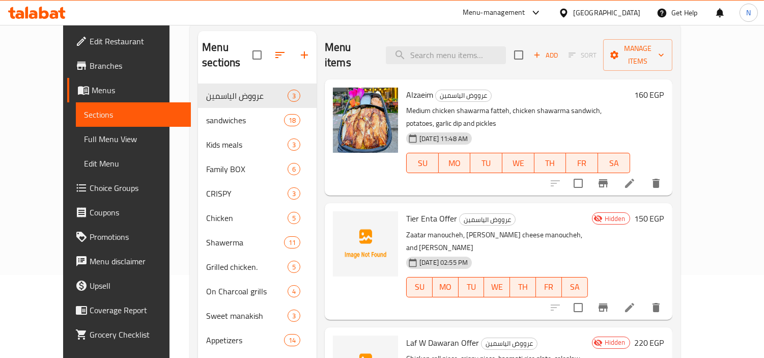
scroll to position [168, 0]
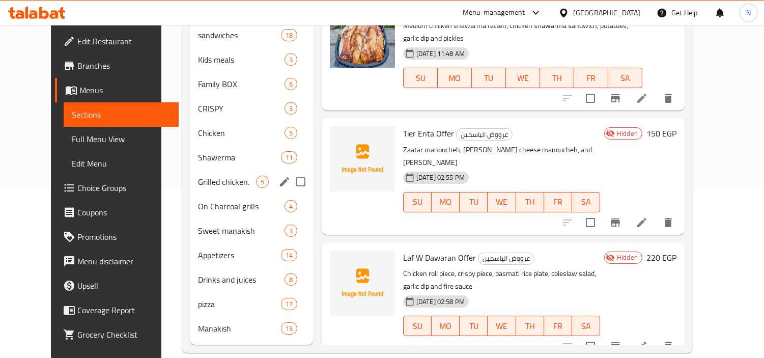
click at [202, 176] on span "Grilled chicken." at bounding box center [227, 182] width 58 height 12
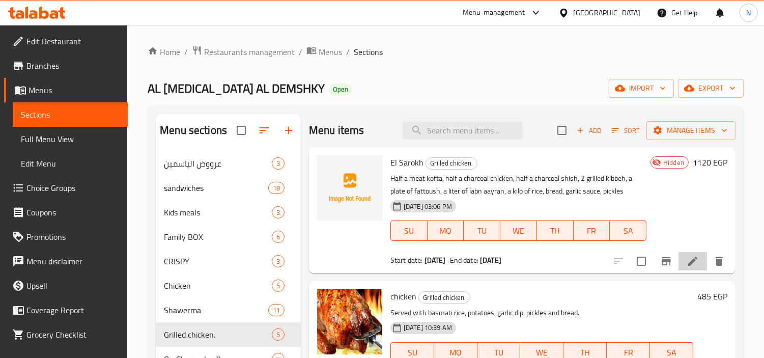
click at [691, 265] on li at bounding box center [693, 261] width 29 height 18
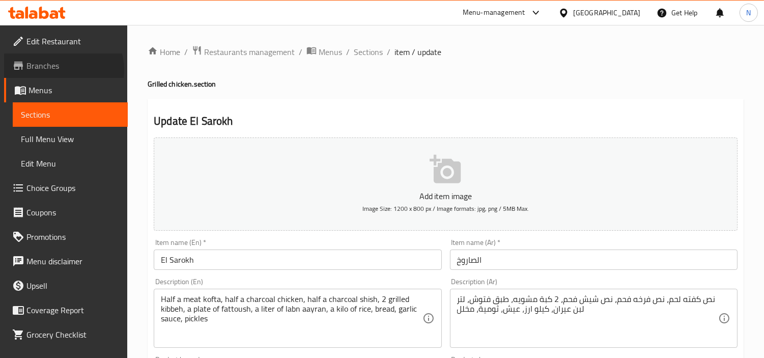
click at [63, 70] on span "Branches" at bounding box center [72, 66] width 93 height 12
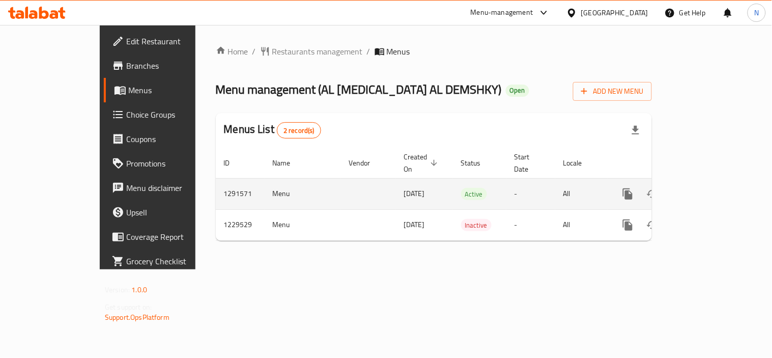
click at [722, 180] on td "enhanced table" at bounding box center [665, 193] width 114 height 31
click at [714, 185] on link "enhanced table" at bounding box center [701, 194] width 24 height 24
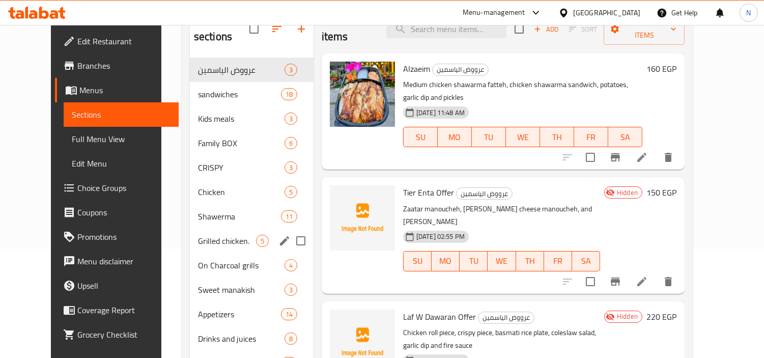
scroll to position [168, 0]
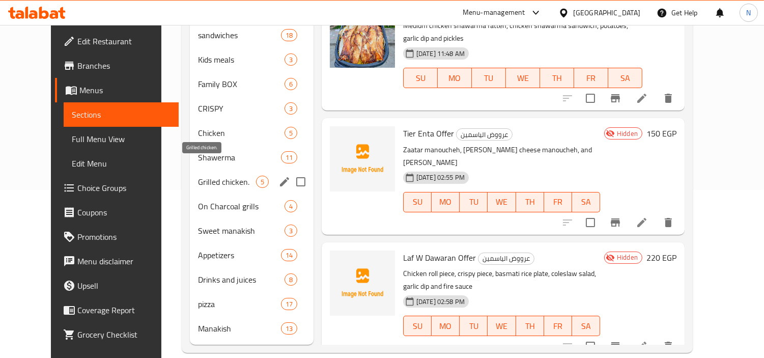
click at [216, 176] on span "Grilled chicken." at bounding box center [227, 182] width 58 height 12
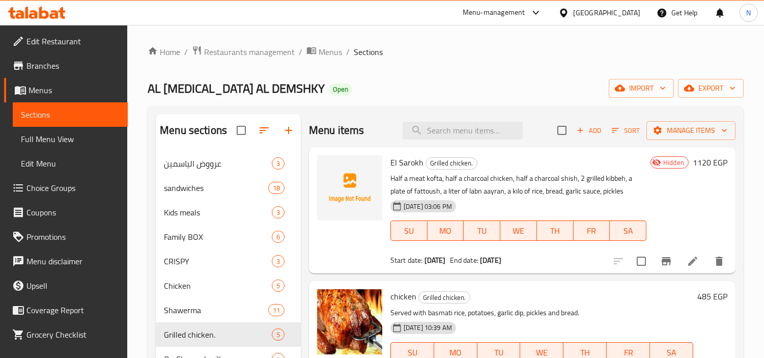
scroll to position [113, 0]
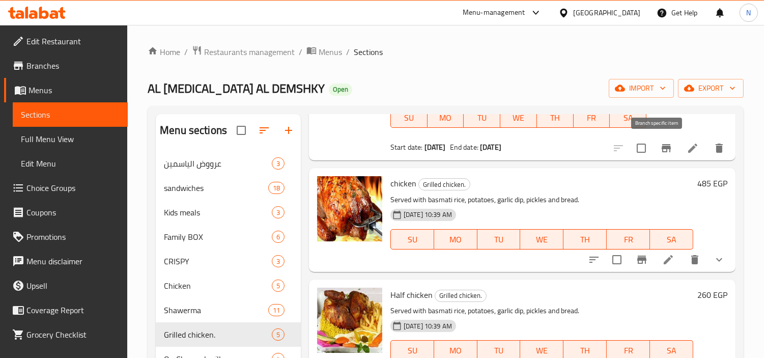
click at [663, 155] on button "Branch-specific-item" at bounding box center [666, 148] width 24 height 24
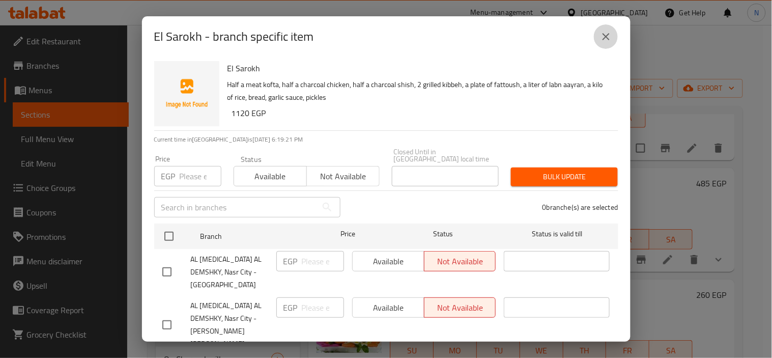
click at [602, 42] on icon "close" at bounding box center [606, 37] width 12 height 12
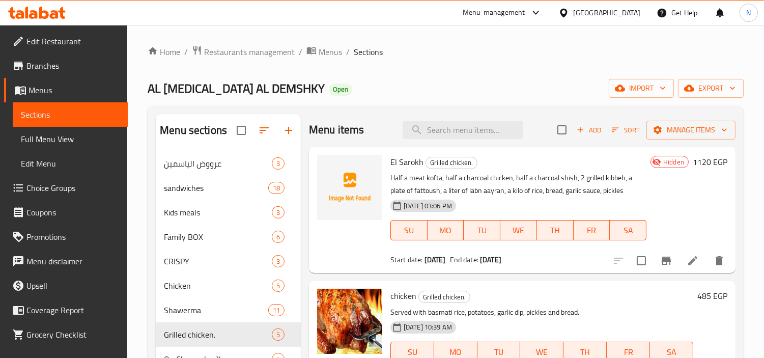
scroll to position [0, 0]
click at [636, 262] on input "checkbox" at bounding box center [641, 260] width 21 height 21
click at [696, 94] on span "export" at bounding box center [710, 88] width 49 height 13
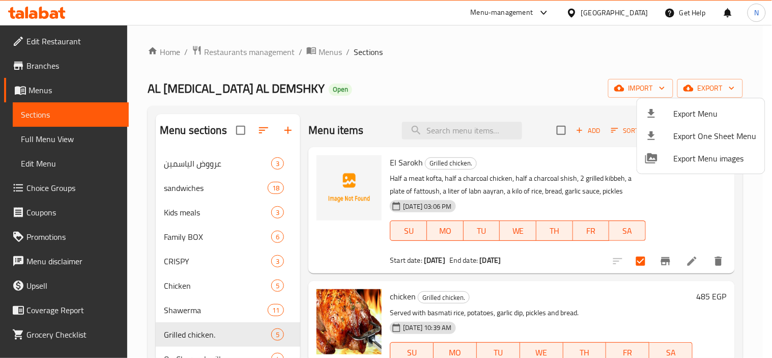
drag, startPoint x: 675, startPoint y: 236, endPoint x: 676, endPoint y: 217, distance: 18.9
click at [675, 234] on div at bounding box center [386, 179] width 772 height 358
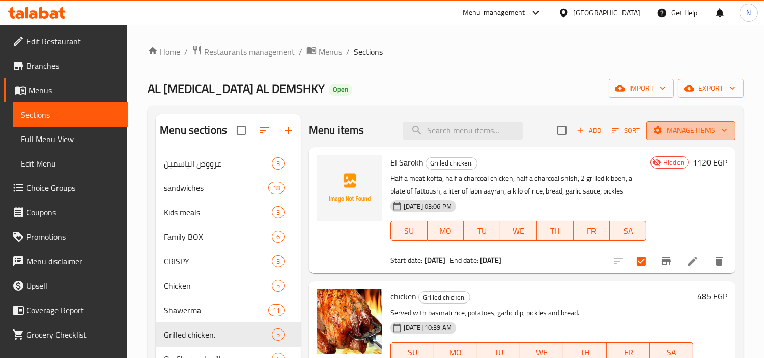
click at [698, 133] on span "Manage items" at bounding box center [691, 130] width 73 height 13
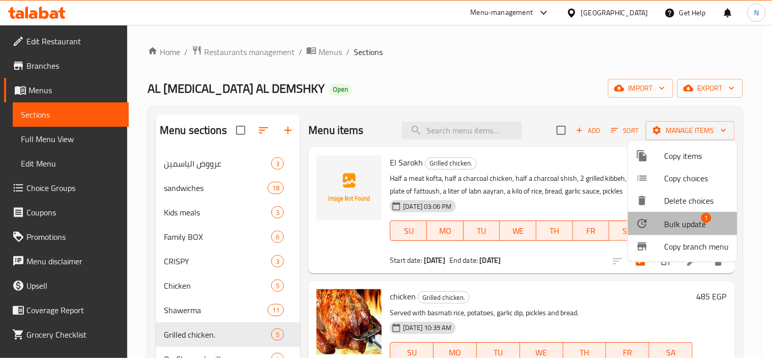
click at [683, 219] on span "Bulk update" at bounding box center [686, 224] width 42 height 12
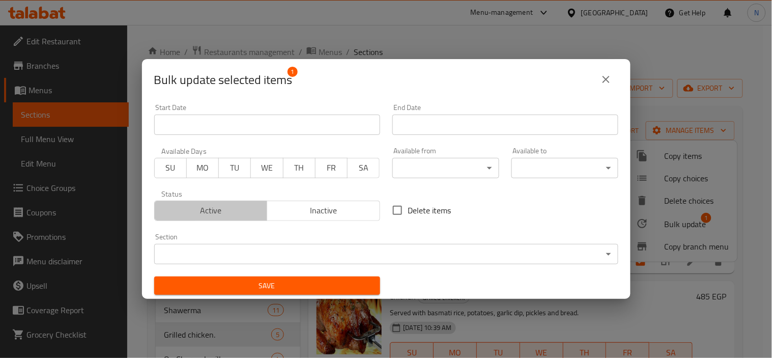
drag, startPoint x: 227, startPoint y: 215, endPoint x: 267, endPoint y: 245, distance: 49.5
click at [227, 215] on span "Active" at bounding box center [211, 210] width 105 height 15
click at [283, 270] on div "Save" at bounding box center [267, 285] width 238 height 31
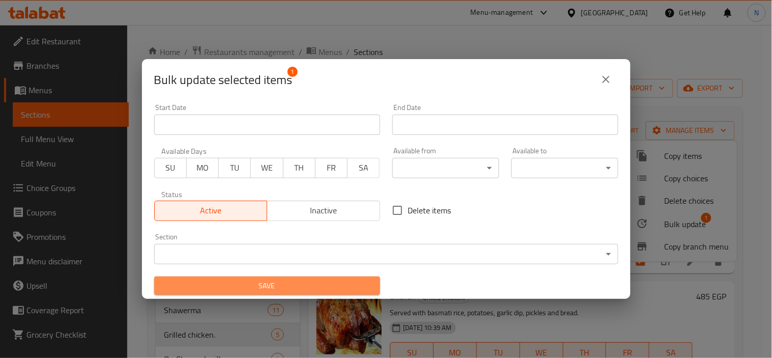
click at [286, 284] on span "Save" at bounding box center [267, 285] width 210 height 13
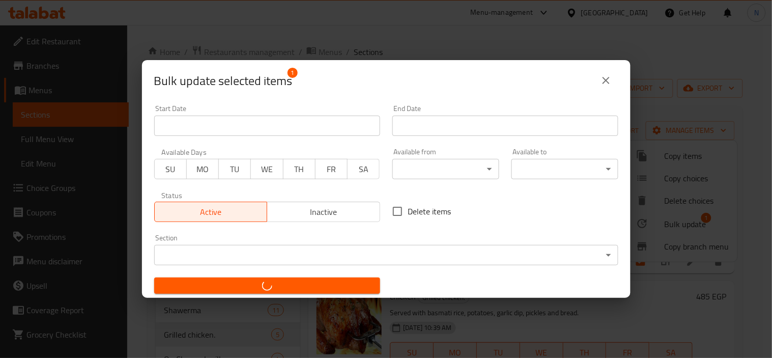
checkbox input "false"
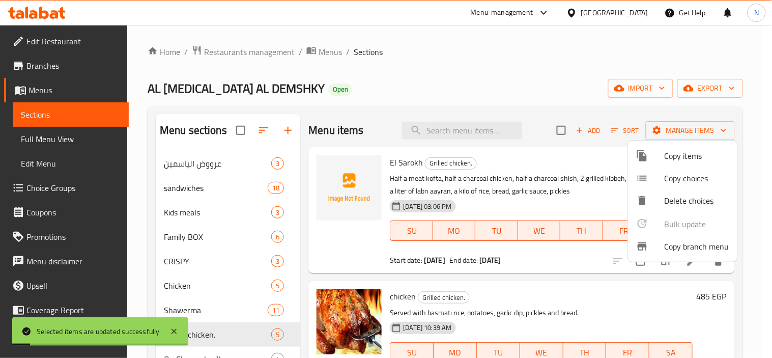
click at [591, 253] on div at bounding box center [386, 179] width 772 height 358
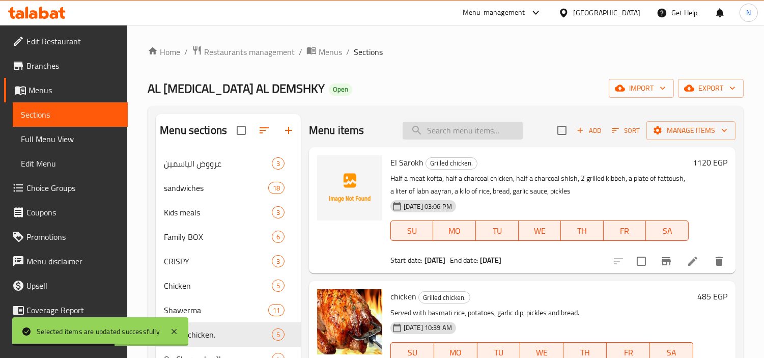
click at [467, 128] on input "search" at bounding box center [463, 131] width 120 height 18
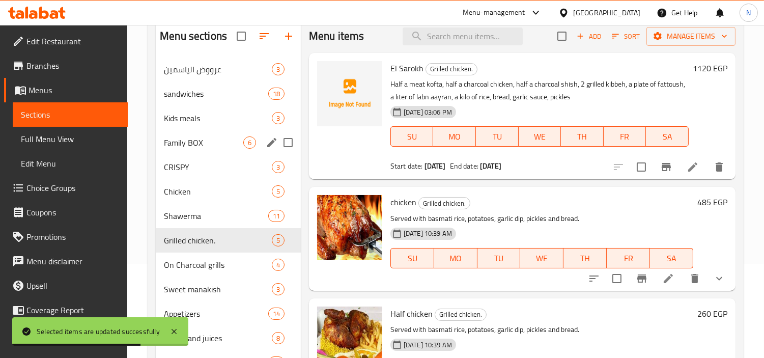
scroll to position [168, 0]
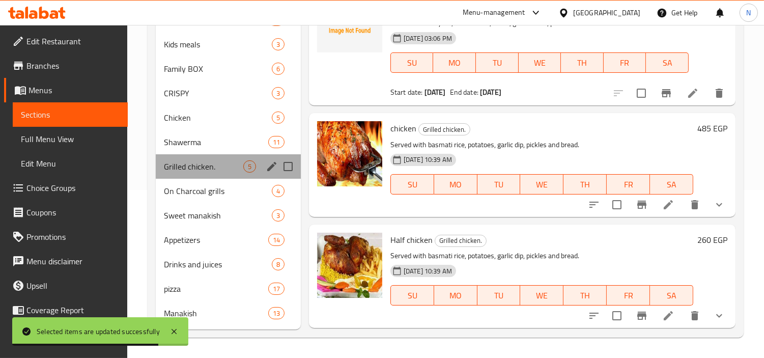
click at [213, 173] on div "Grilled chicken. 5" at bounding box center [228, 166] width 145 height 24
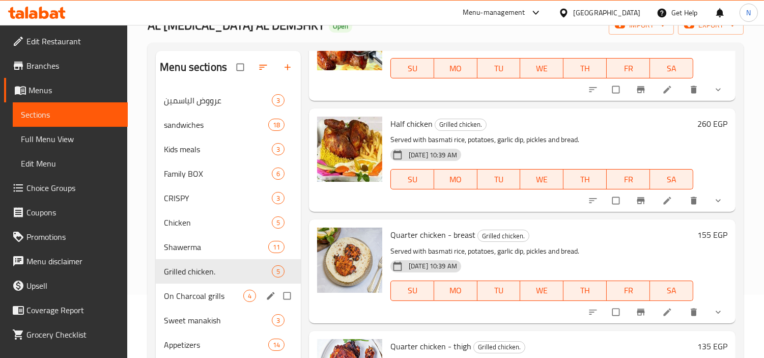
scroll to position [168, 0]
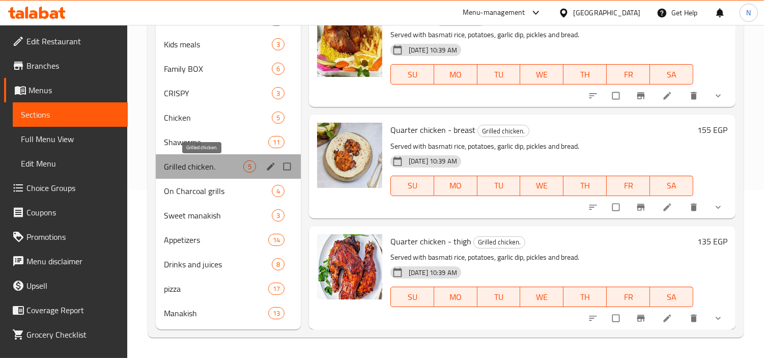
click at [220, 168] on span "Grilled chicken." at bounding box center [203, 166] width 79 height 12
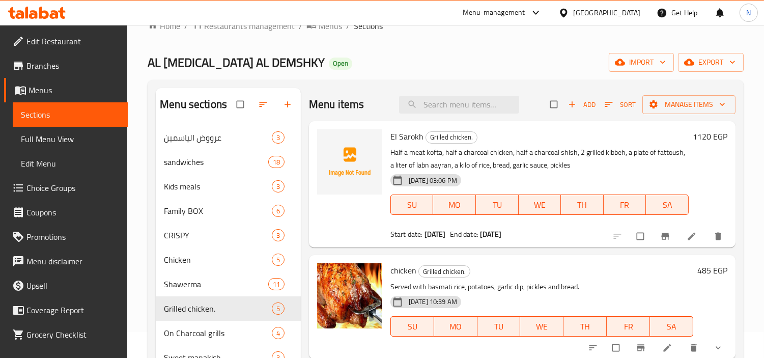
scroll to position [0, 0]
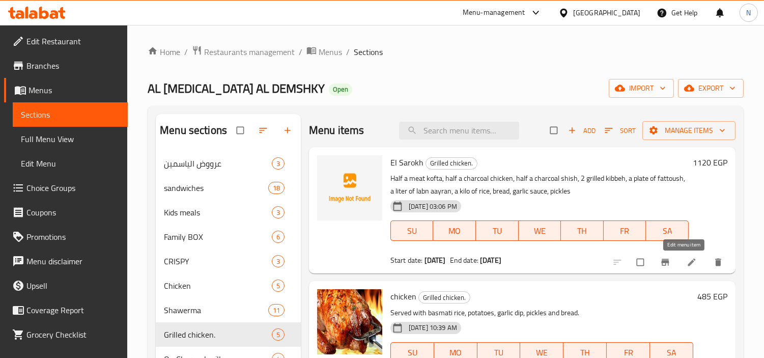
click at [687, 261] on icon at bounding box center [692, 262] width 10 height 10
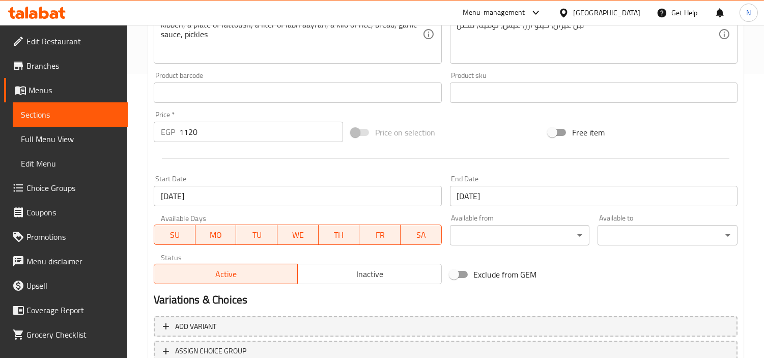
scroll to position [339, 0]
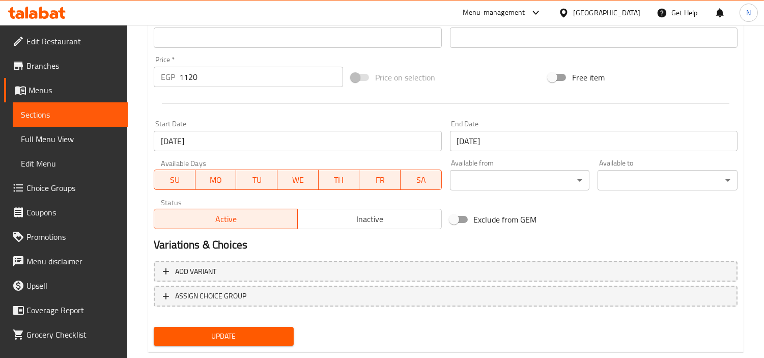
click at [373, 227] on button "Inactive" at bounding box center [369, 219] width 144 height 20
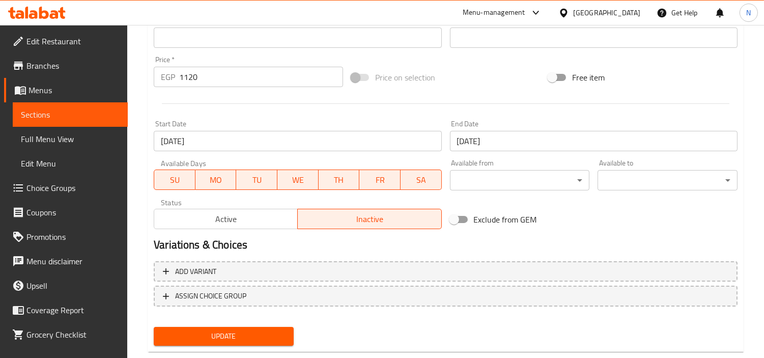
click at [261, 327] on button "Update" at bounding box center [224, 336] width 140 height 19
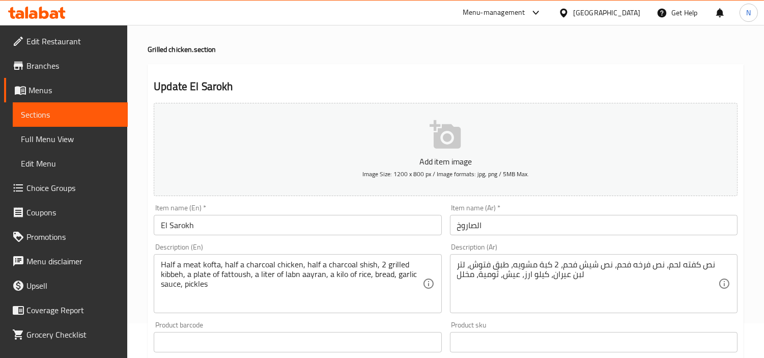
scroll to position [0, 0]
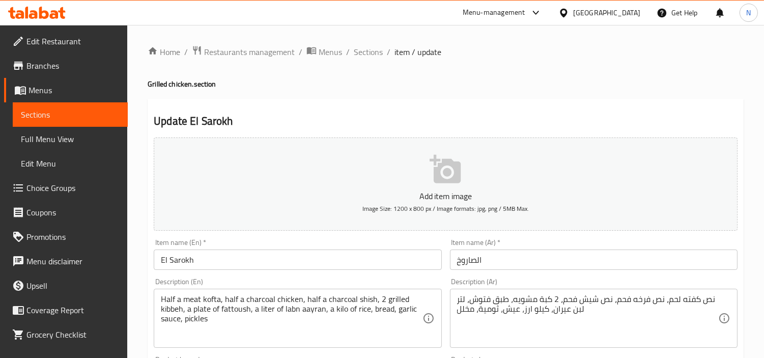
click at [68, 69] on span "Branches" at bounding box center [72, 66] width 93 height 12
